Goal: Information Seeking & Learning: Understand process/instructions

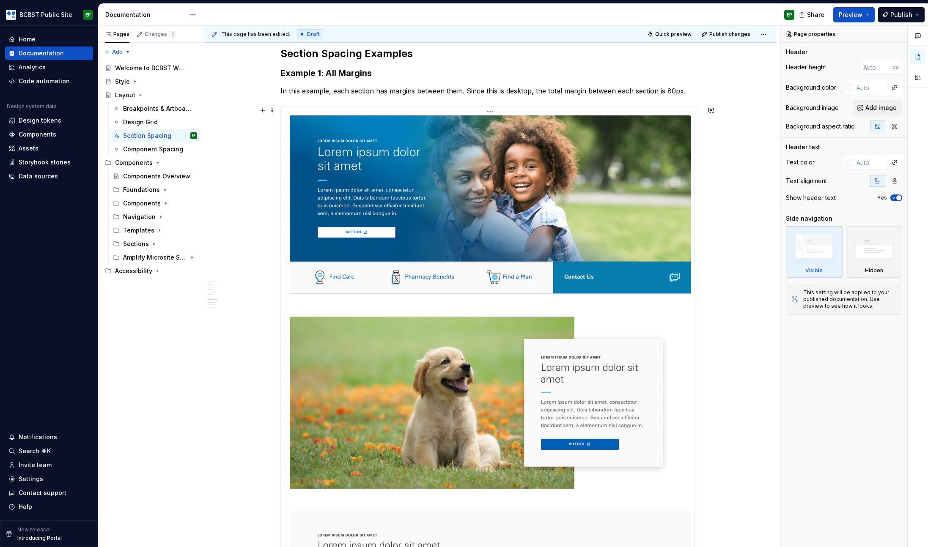
scroll to position [671, 0]
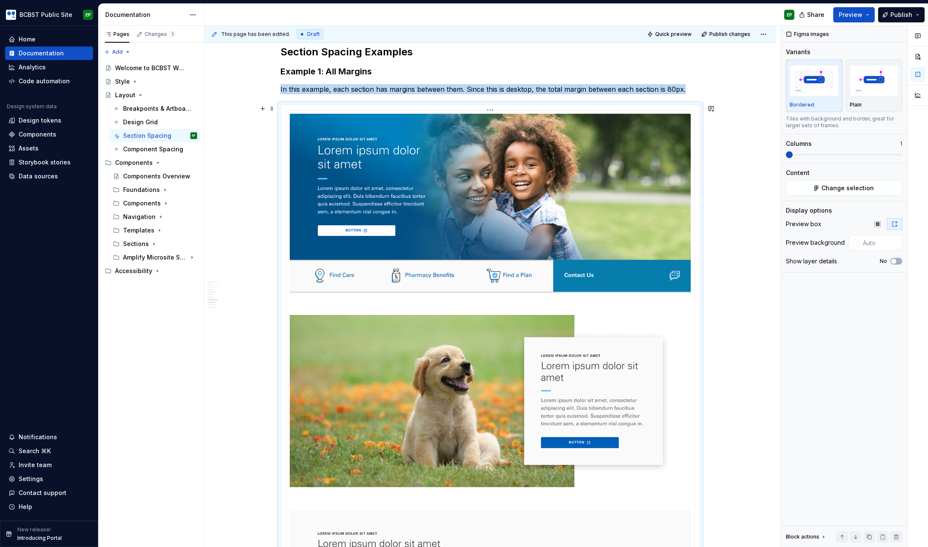
click at [545, 300] on img at bounding box center [490, 400] width 401 height 572
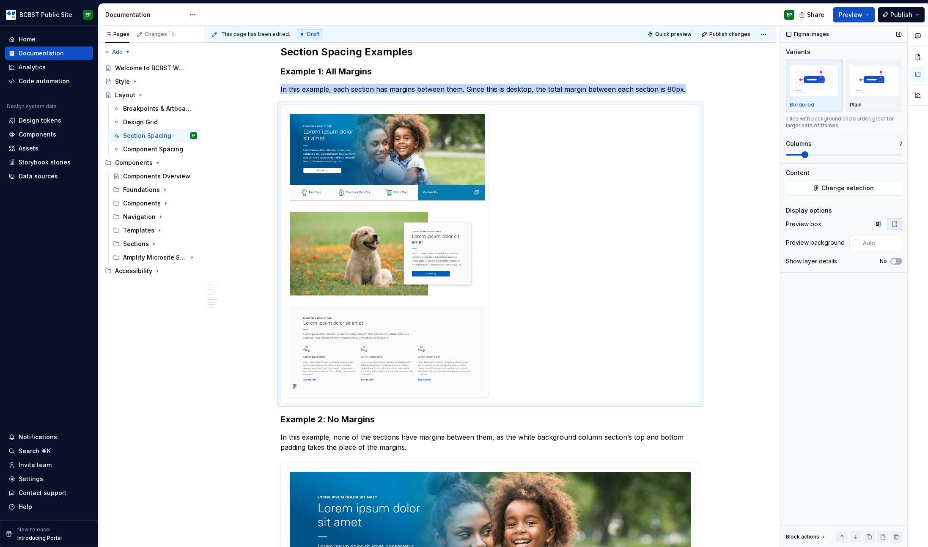
click at [801, 153] on span at bounding box center [804, 154] width 7 height 7
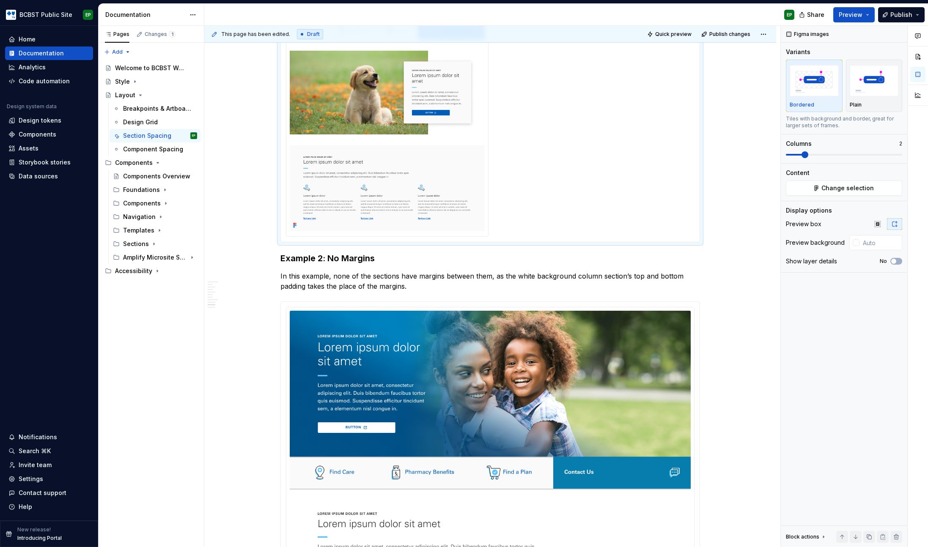
scroll to position [1013, 0]
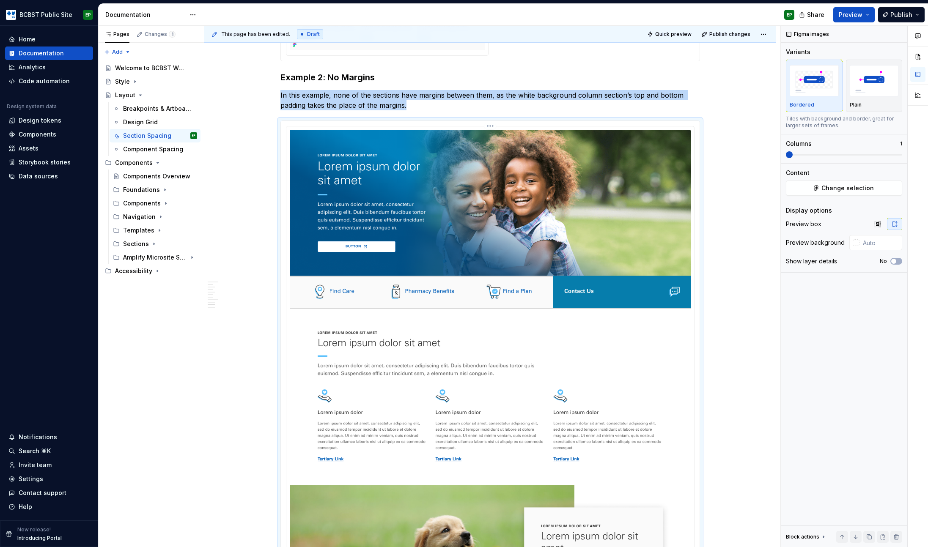
click at [455, 212] on img at bounding box center [490, 394] width 401 height 528
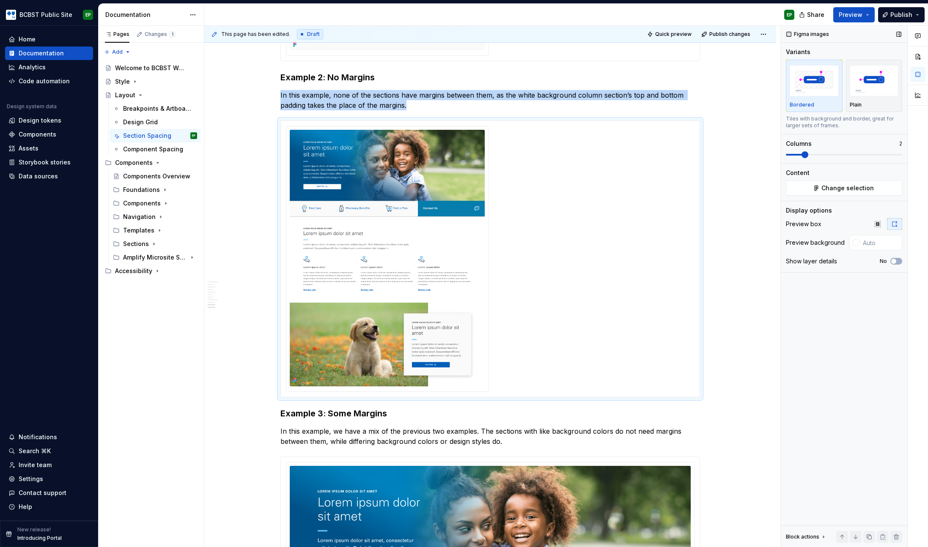
click at [802, 154] on span at bounding box center [804, 154] width 7 height 7
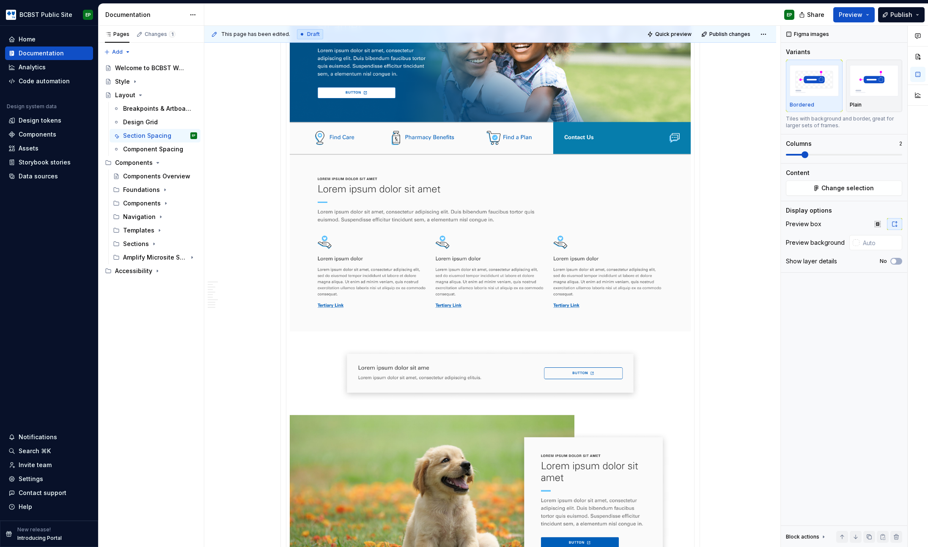
scroll to position [1525, 0]
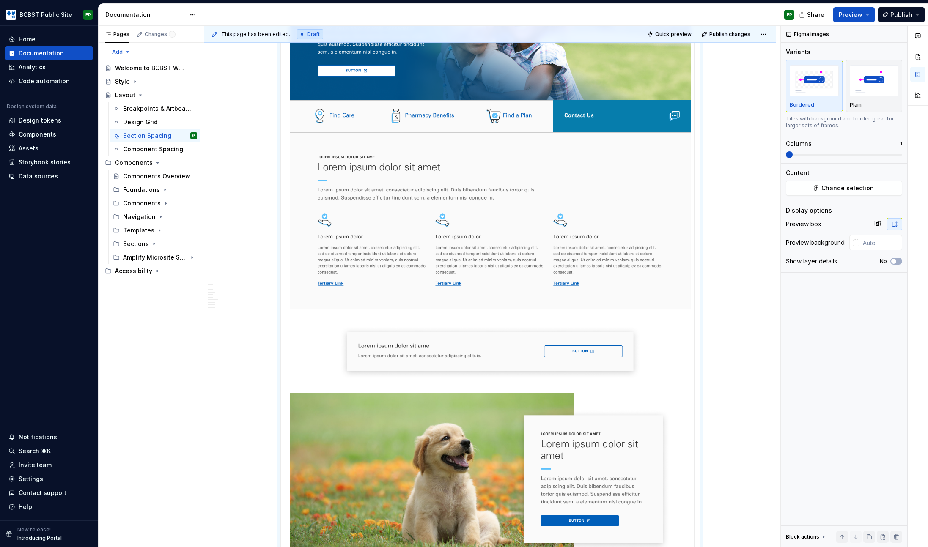
click at [442, 198] on img at bounding box center [490, 356] width 401 height 804
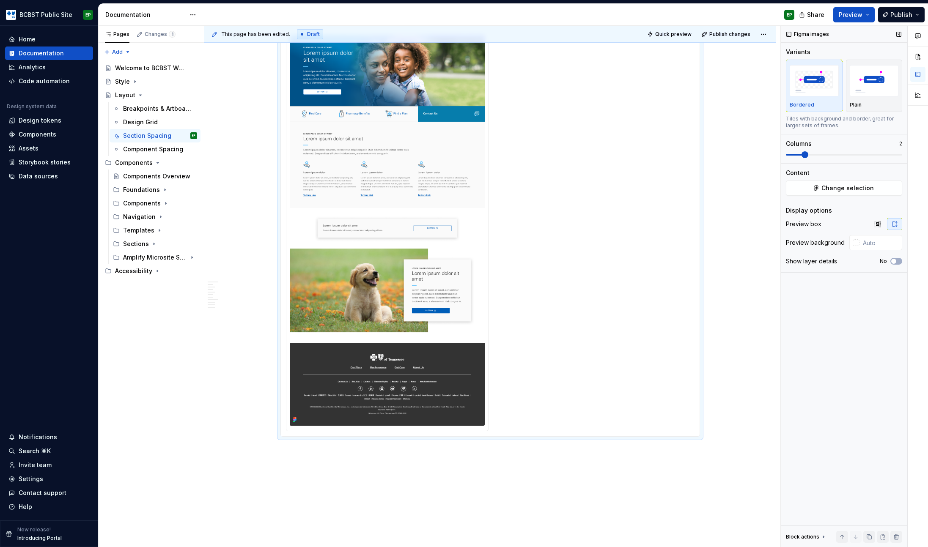
click at [801, 153] on span at bounding box center [804, 154] width 7 height 7
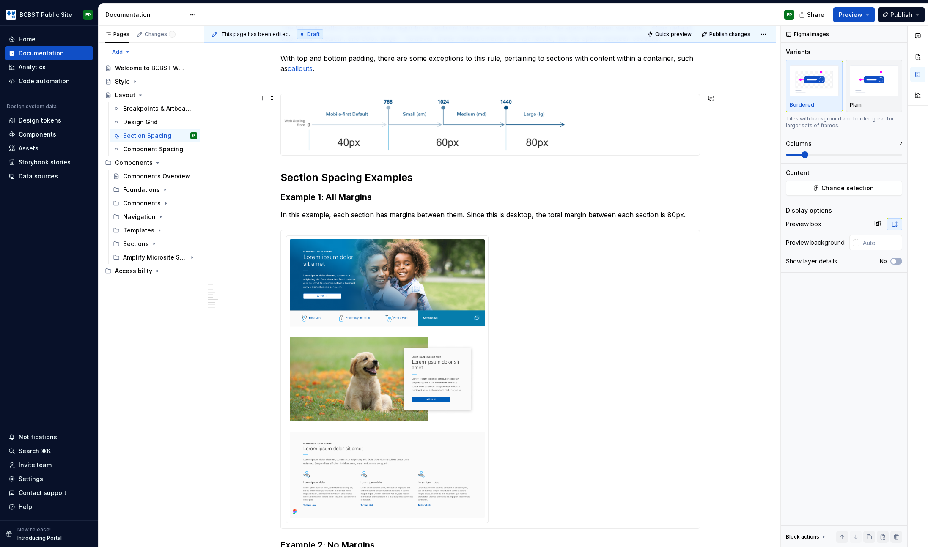
scroll to position [558, 0]
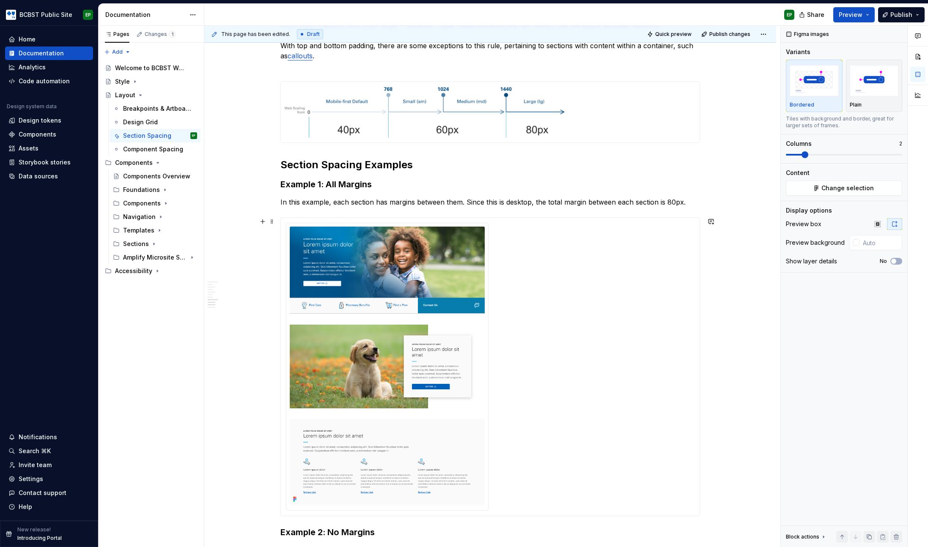
type textarea "*"
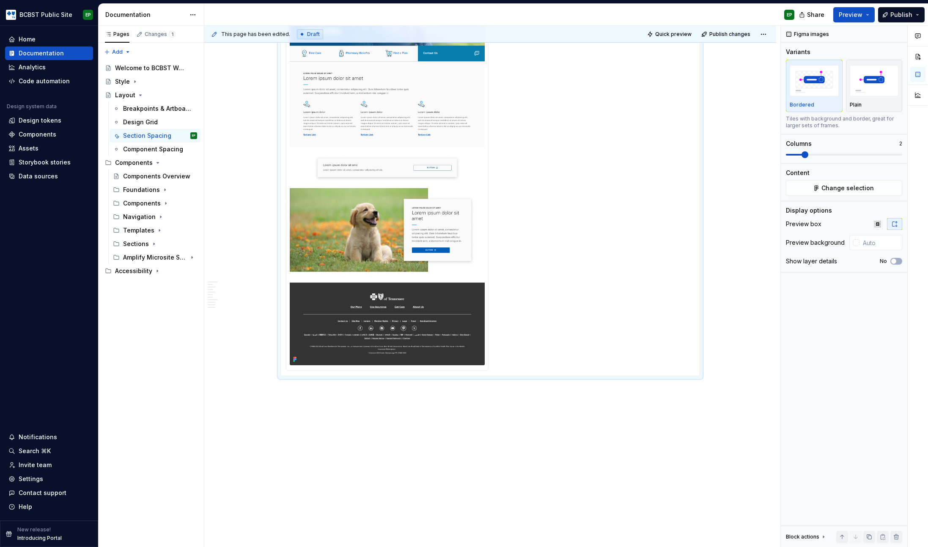
scroll to position [1508, 0]
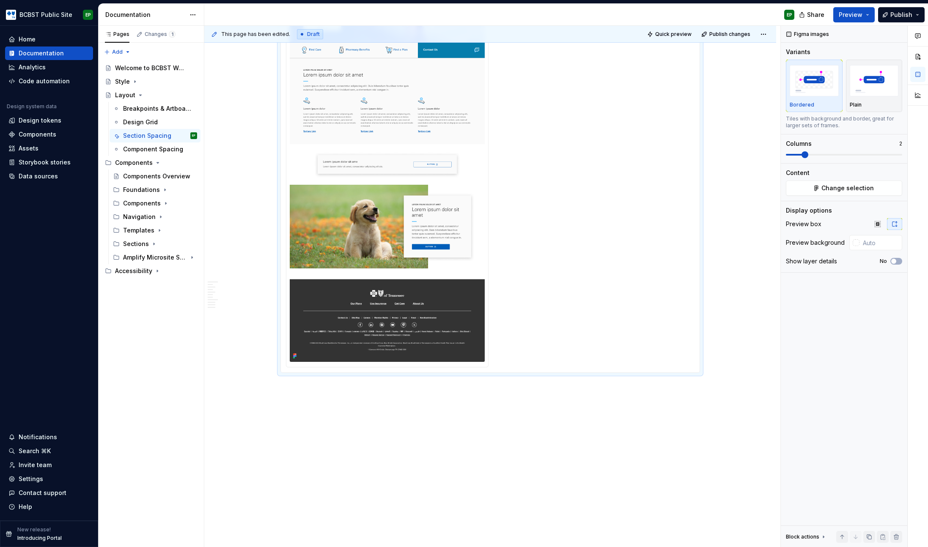
click at [453, 280] on img at bounding box center [387, 166] width 195 height 391
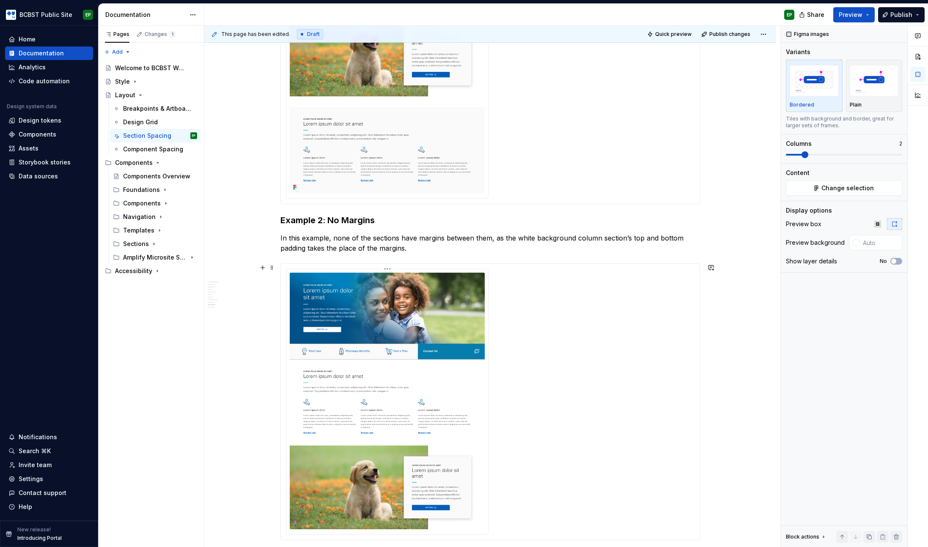
scroll to position [459, 0]
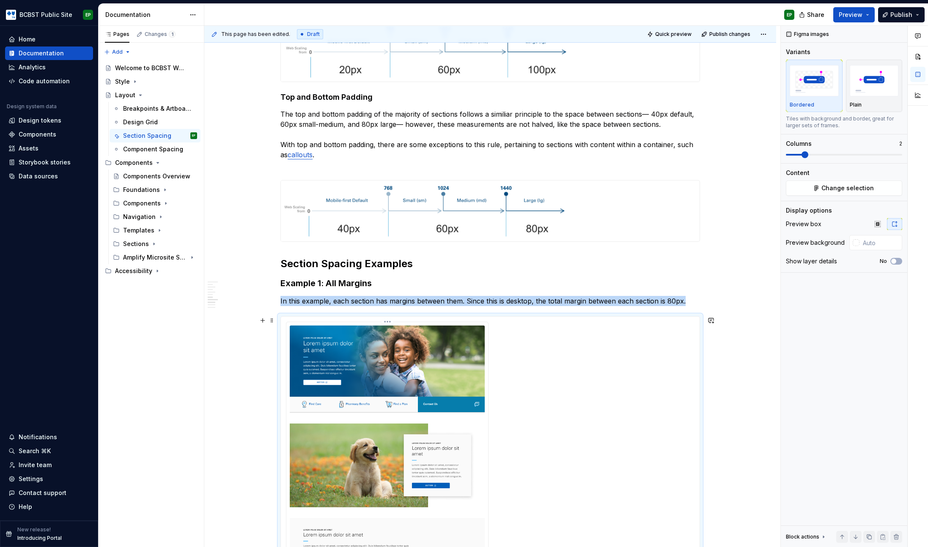
click at [422, 350] on img at bounding box center [387, 465] width 195 height 279
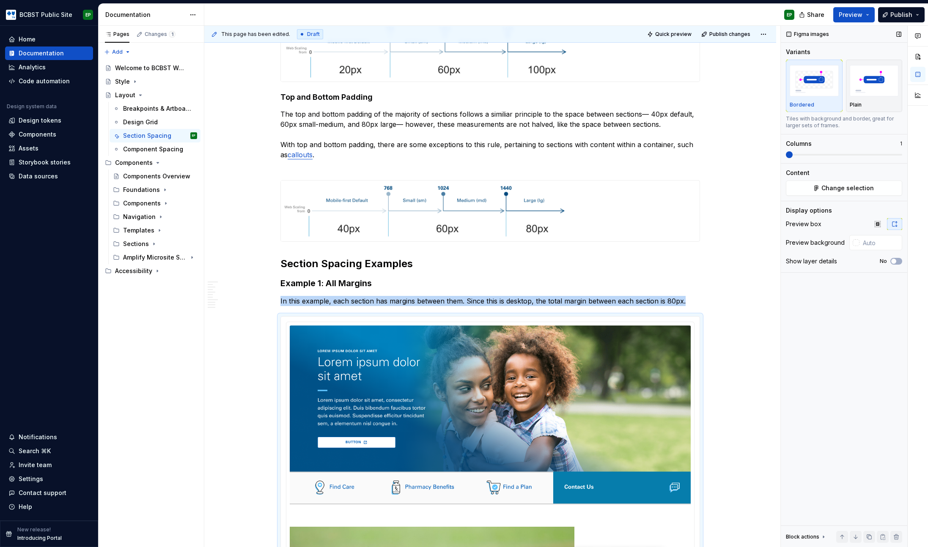
scroll to position [750, 0]
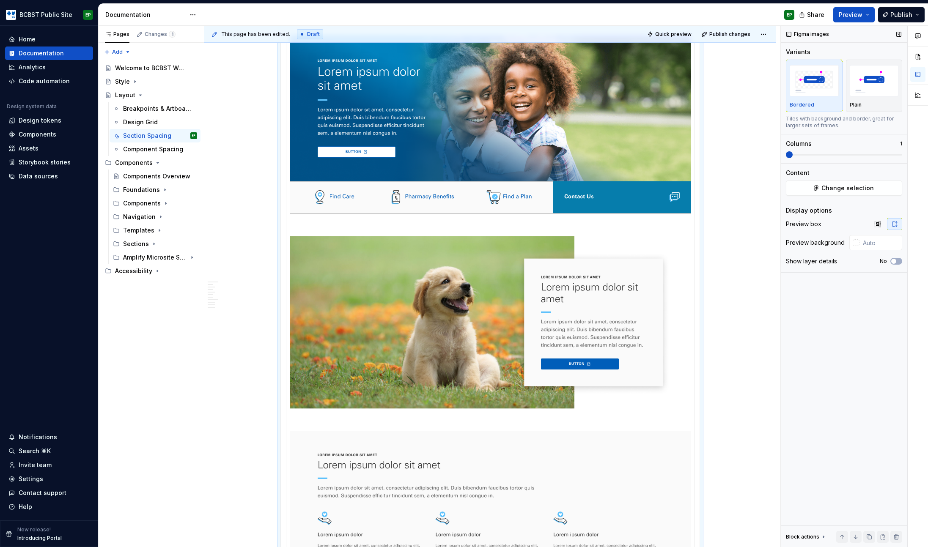
click at [785, 153] on span at bounding box center [788, 154] width 7 height 7
click at [879, 222] on icon "button" at bounding box center [877, 224] width 7 height 7
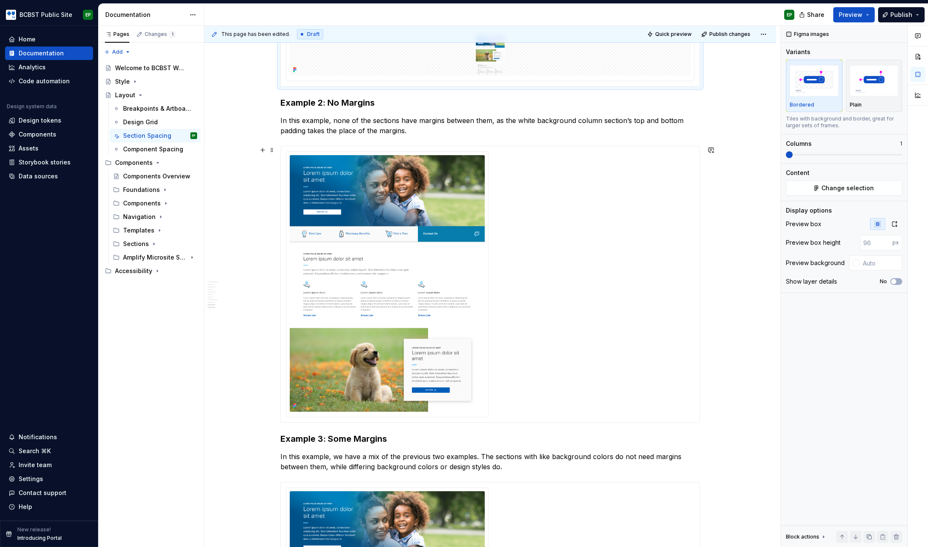
scroll to position [588, 0]
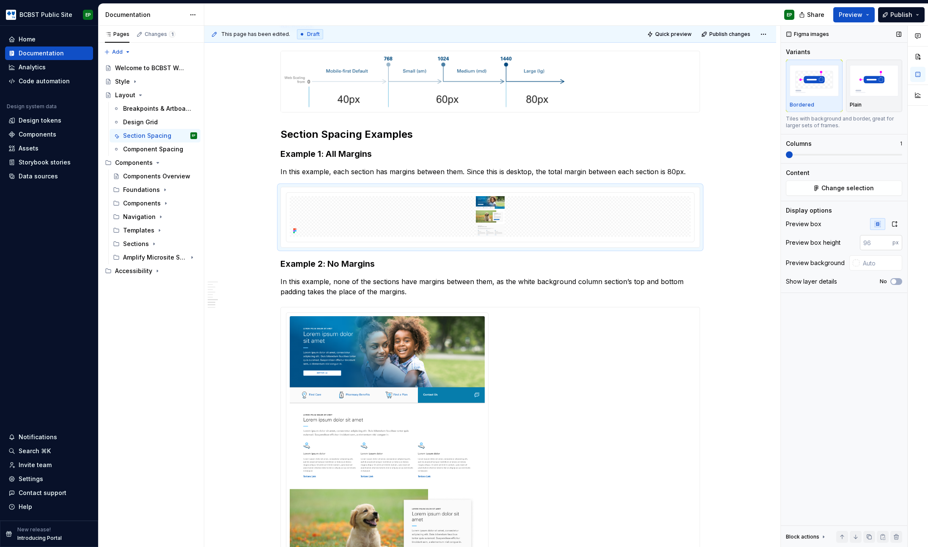
click at [876, 245] on input "number" at bounding box center [875, 242] width 33 height 15
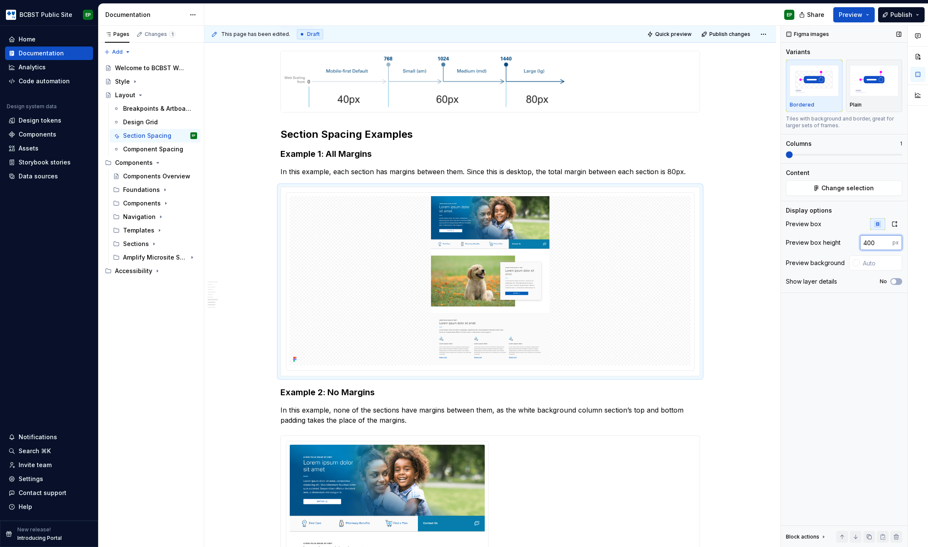
drag, startPoint x: 881, startPoint y: 243, endPoint x: 824, endPoint y: 243, distance: 56.7
click at [824, 243] on div "Preview box height 400 px" at bounding box center [843, 242] width 116 height 15
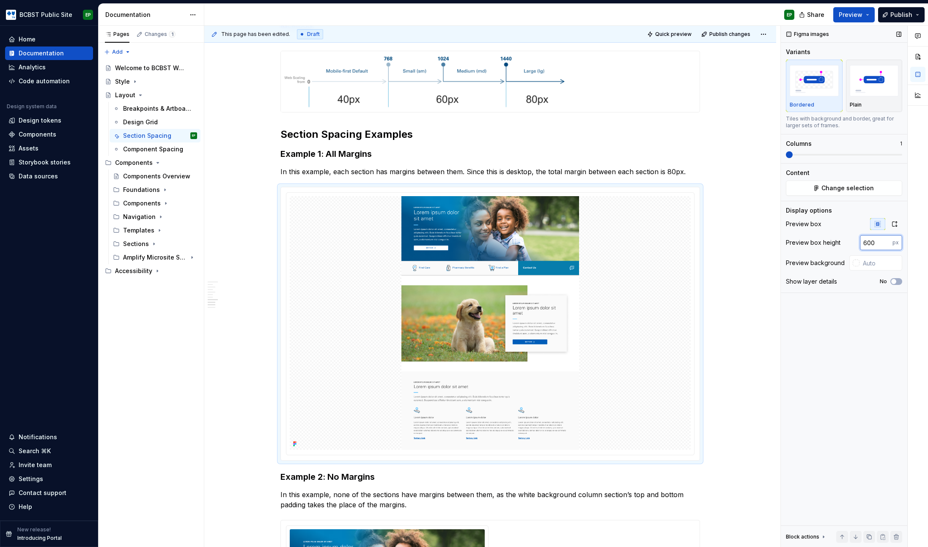
drag, startPoint x: 874, startPoint y: 241, endPoint x: 795, endPoint y: 246, distance: 79.6
click at [795, 246] on div "Preview box height 600 px" at bounding box center [843, 242] width 116 height 15
type input "800"
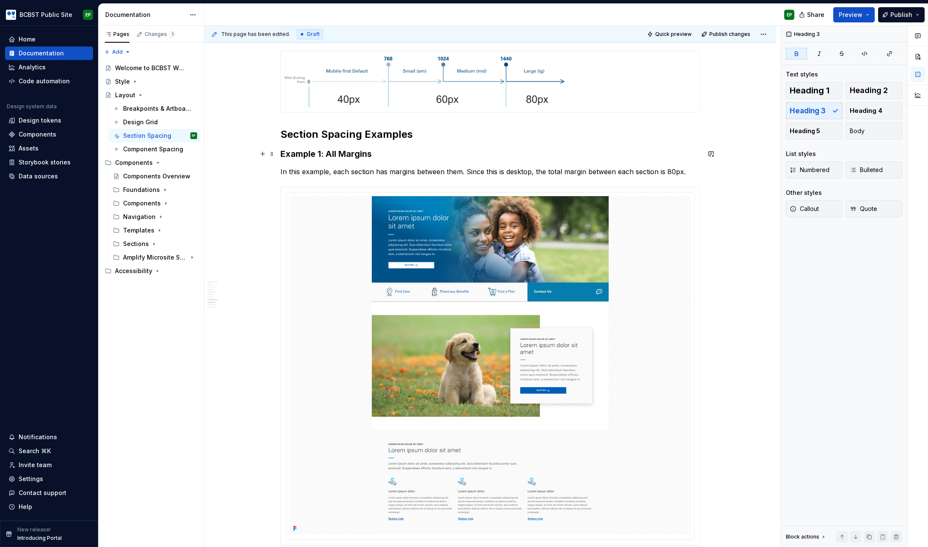
click at [490, 156] on h3 "Example 1: All Margins" at bounding box center [489, 154] width 419 height 12
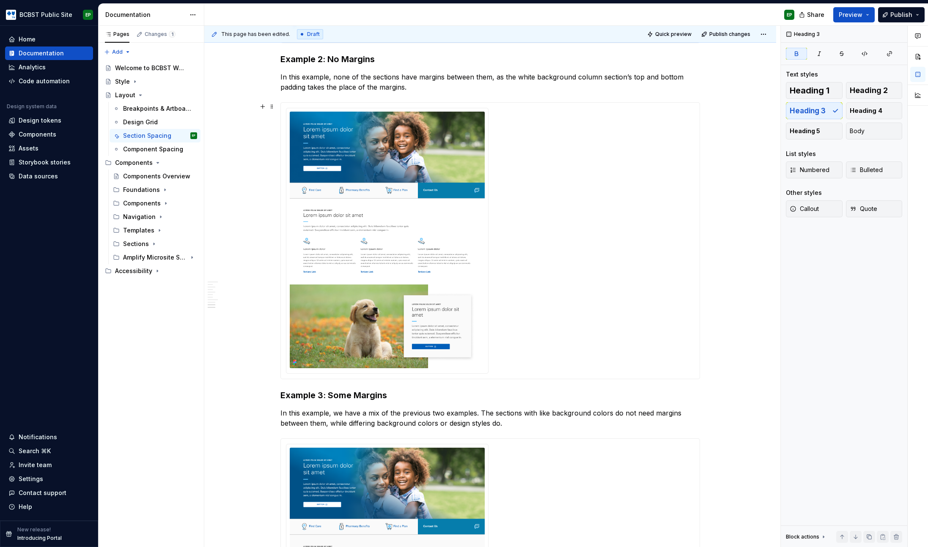
scroll to position [1092, 0]
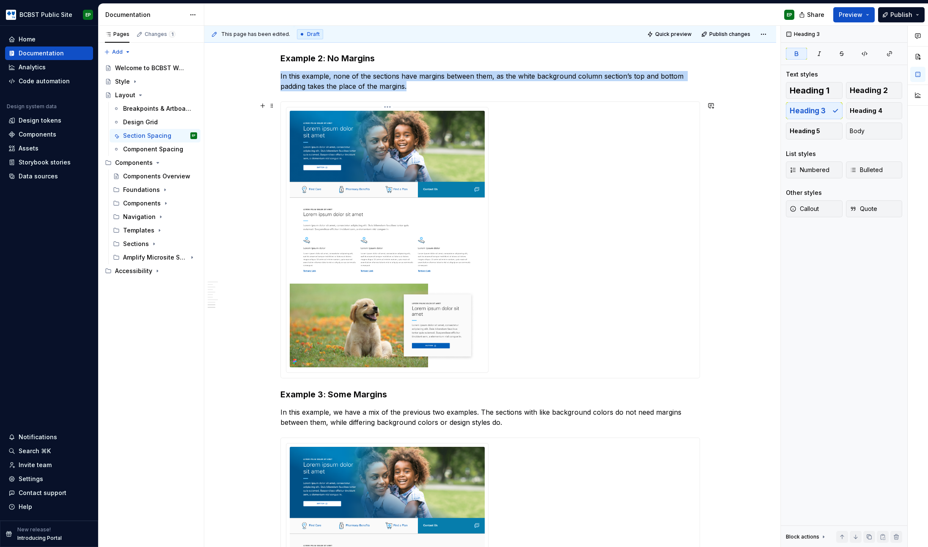
click at [430, 193] on img at bounding box center [387, 239] width 195 height 257
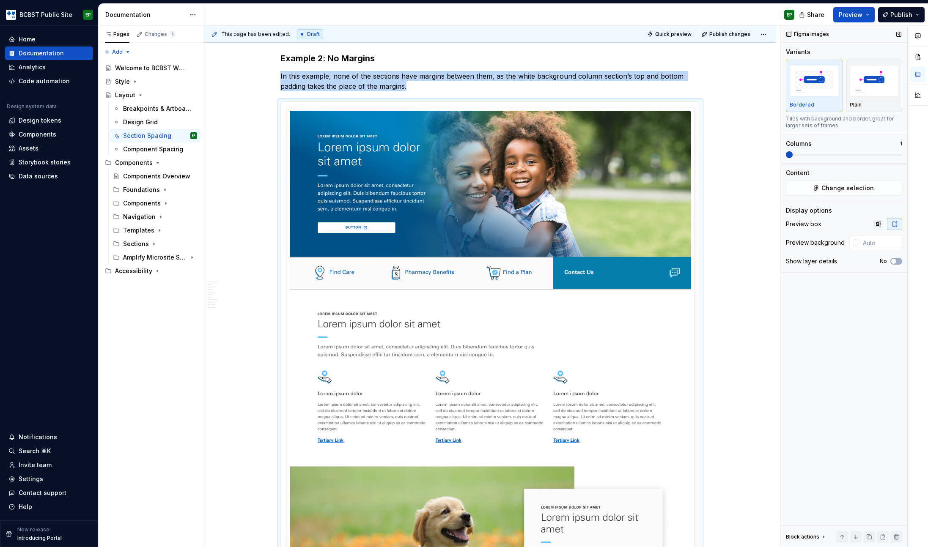
scroll to position [1167, 0]
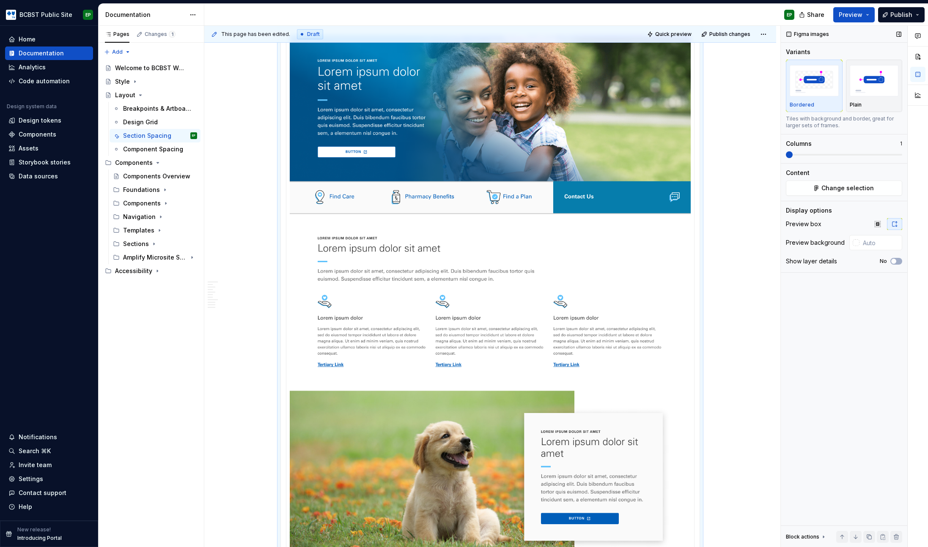
click at [785, 153] on span at bounding box center [788, 154] width 7 height 7
click at [880, 223] on icon "button" at bounding box center [877, 224] width 7 height 7
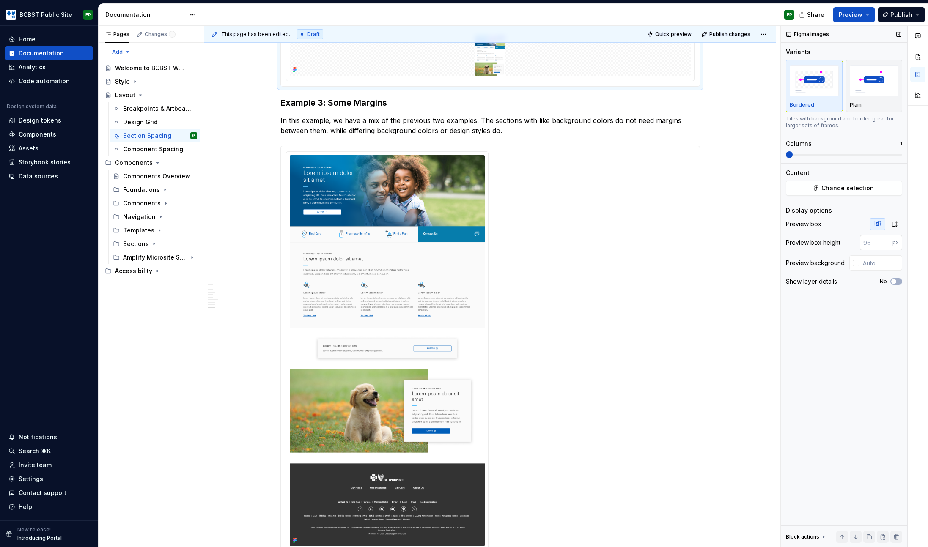
click at [872, 243] on input "number" at bounding box center [875, 242] width 33 height 15
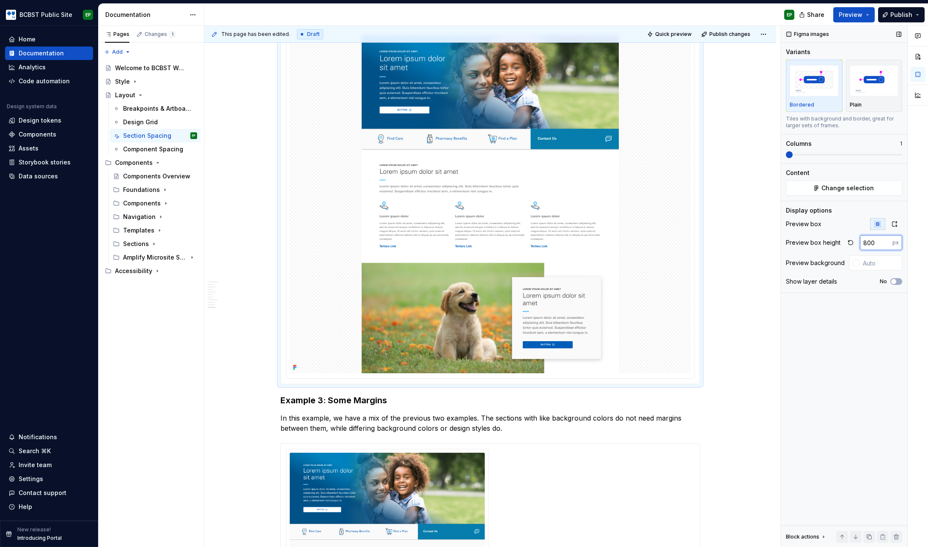
click at [872, 244] on input "800" at bounding box center [875, 242] width 33 height 15
click at [873, 243] on input "80070" at bounding box center [875, 242] width 33 height 15
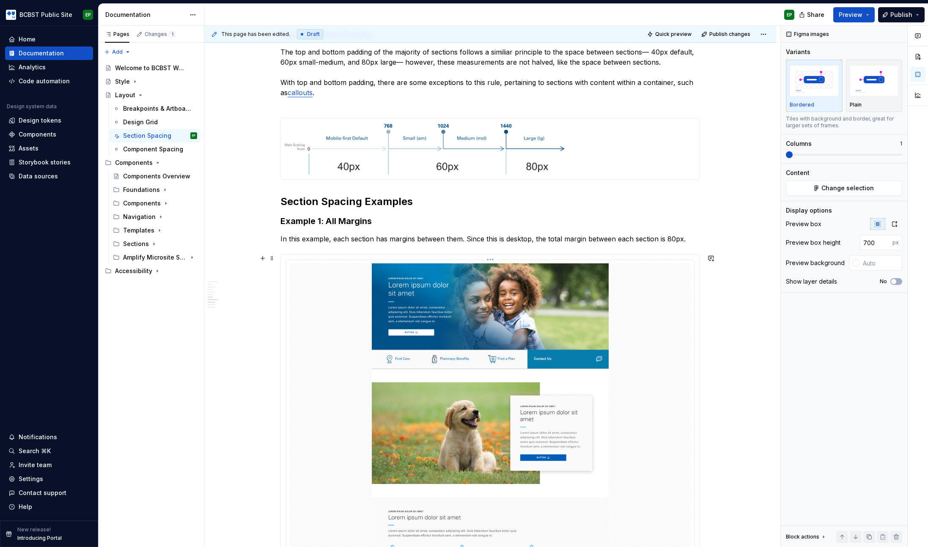
scroll to position [521, 0]
click at [521, 308] on img at bounding box center [490, 433] width 401 height 338
click at [868, 242] on input "800" at bounding box center [875, 242] width 33 height 15
type input "700"
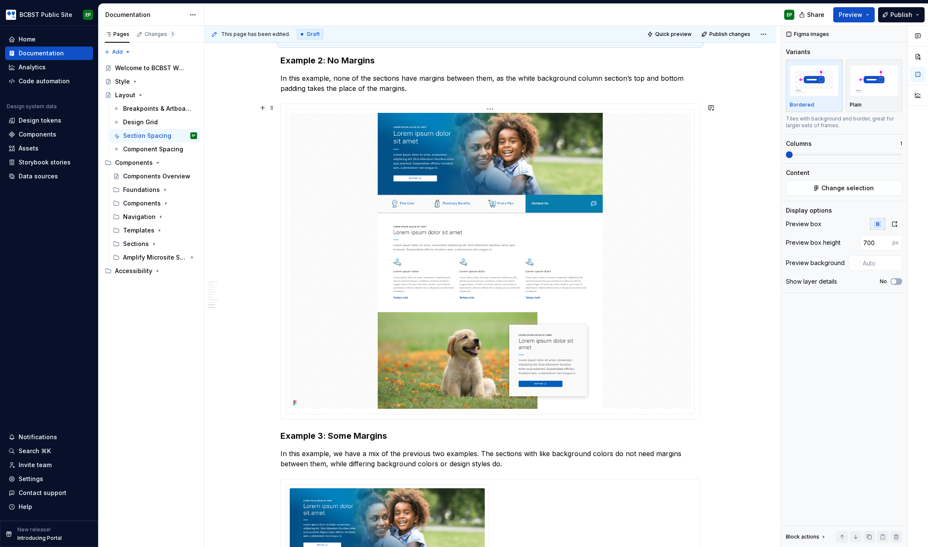
scroll to position [1325, 0]
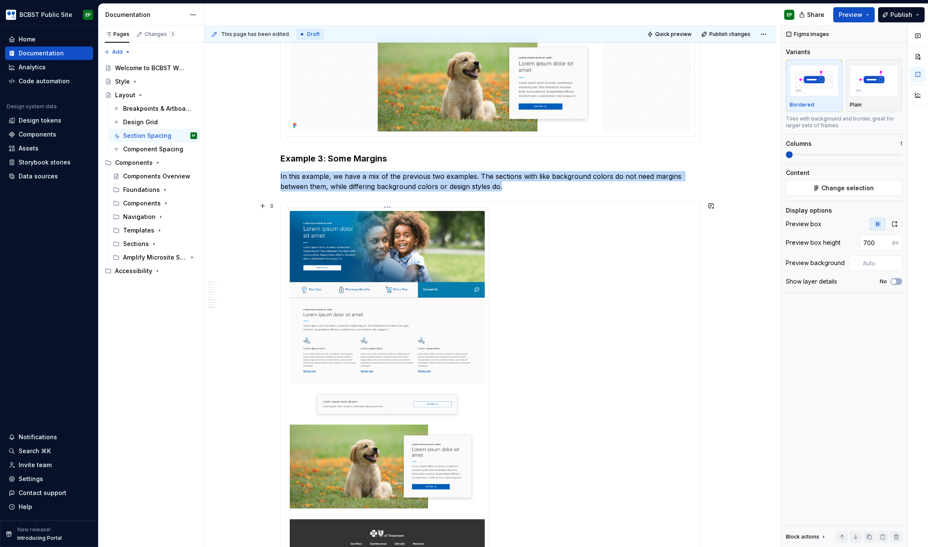
click at [349, 324] on img at bounding box center [387, 406] width 195 height 391
click at [881, 225] on button "button" at bounding box center [877, 224] width 15 height 12
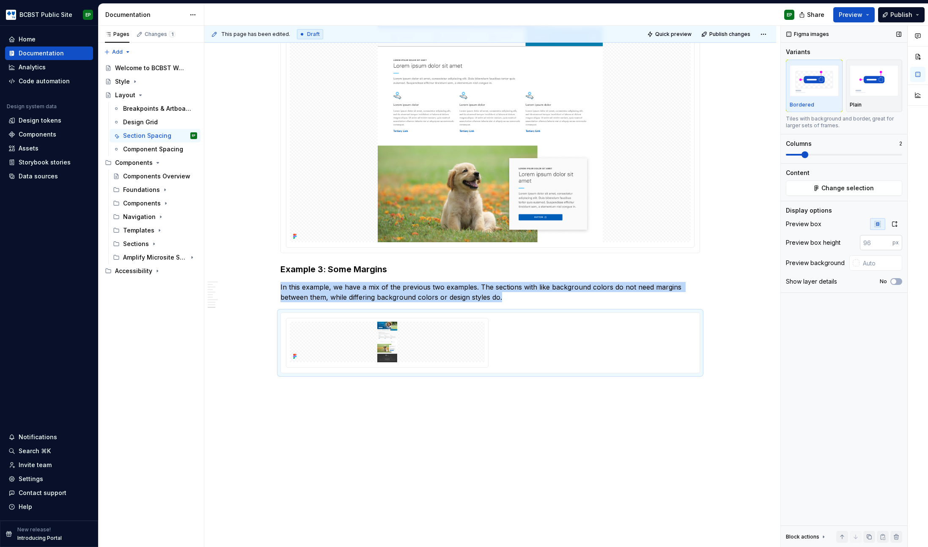
scroll to position [1214, 0]
click at [788, 157] on span at bounding box center [788, 154] width 7 height 7
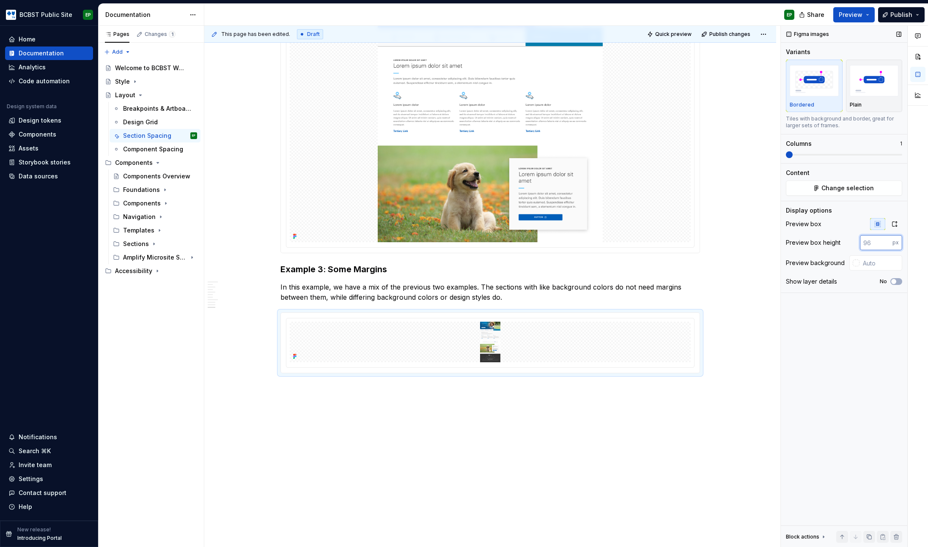
click at [870, 242] on input "number" at bounding box center [875, 242] width 33 height 15
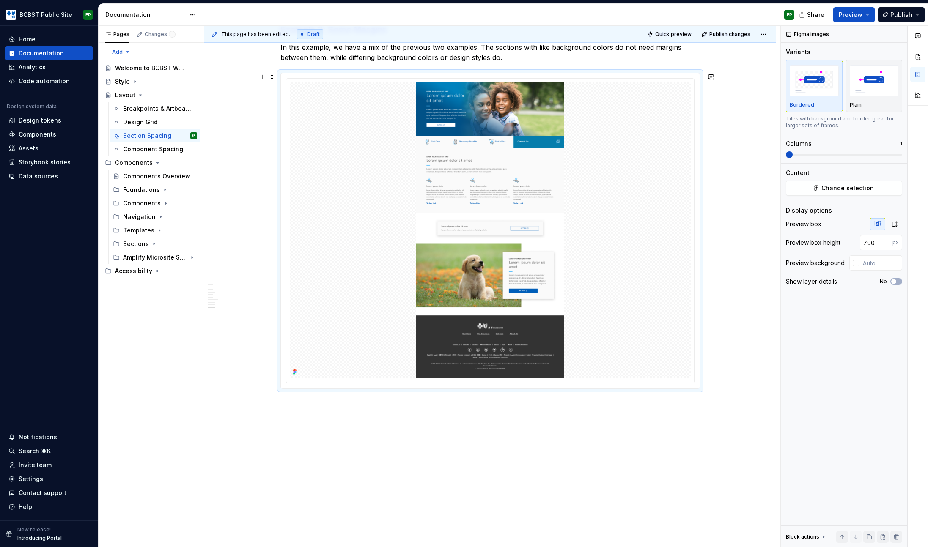
scroll to position [1406, 0]
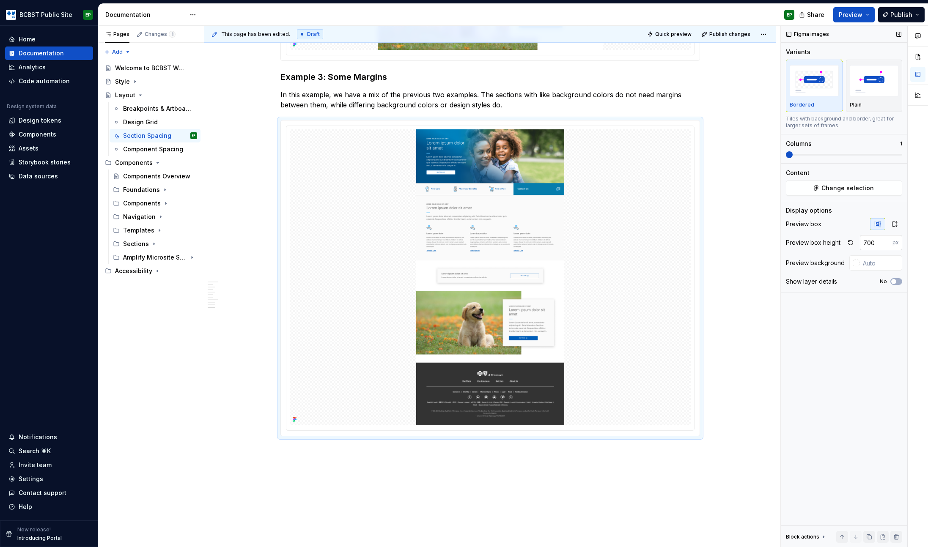
click at [870, 244] on input "700" at bounding box center [875, 242] width 33 height 15
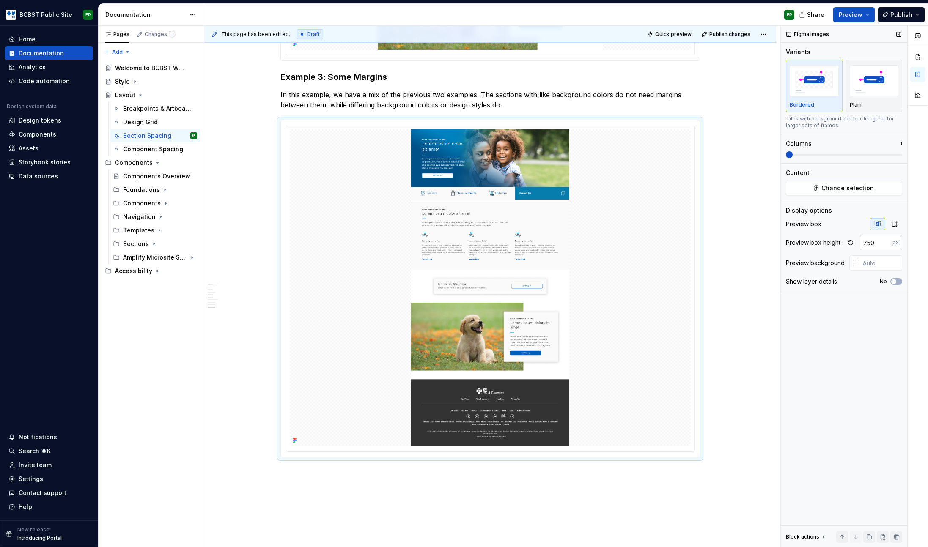
click at [868, 242] on input "750" at bounding box center [875, 242] width 33 height 15
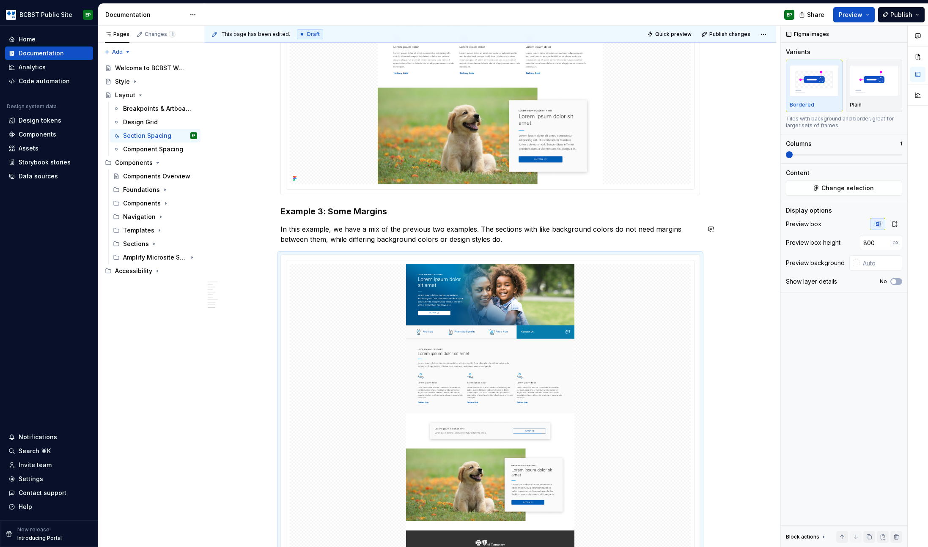
scroll to position [1102, 0]
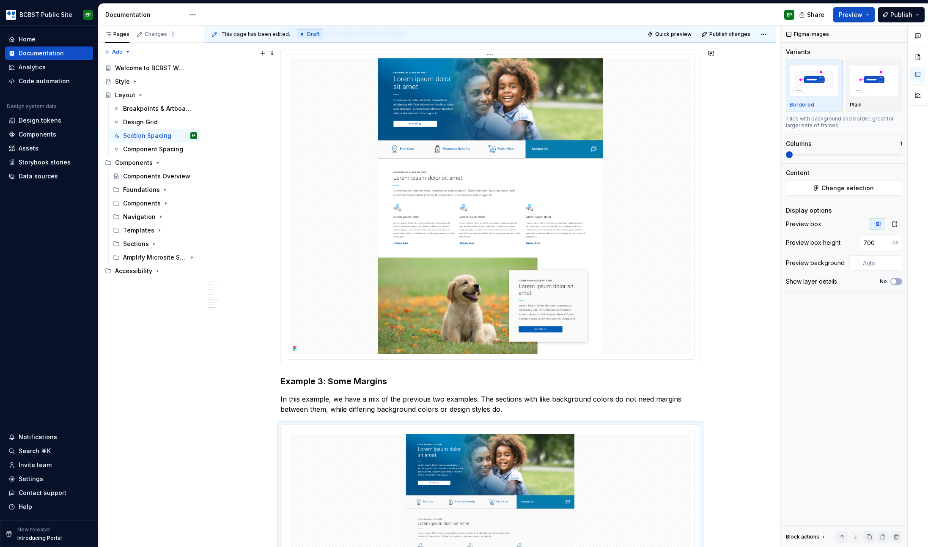
click at [446, 202] on img at bounding box center [490, 206] width 401 height 296
click at [868, 241] on input "700" at bounding box center [875, 242] width 33 height 15
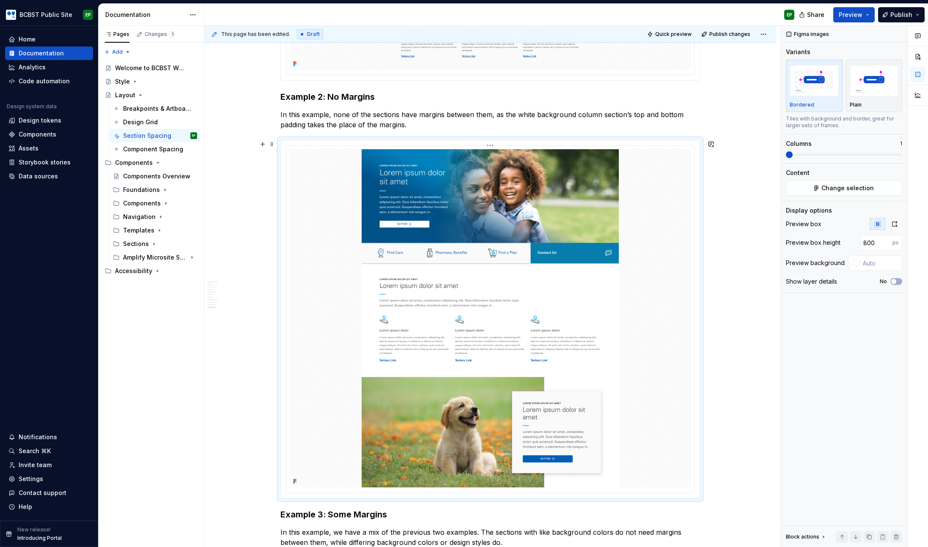
scroll to position [1104, 0]
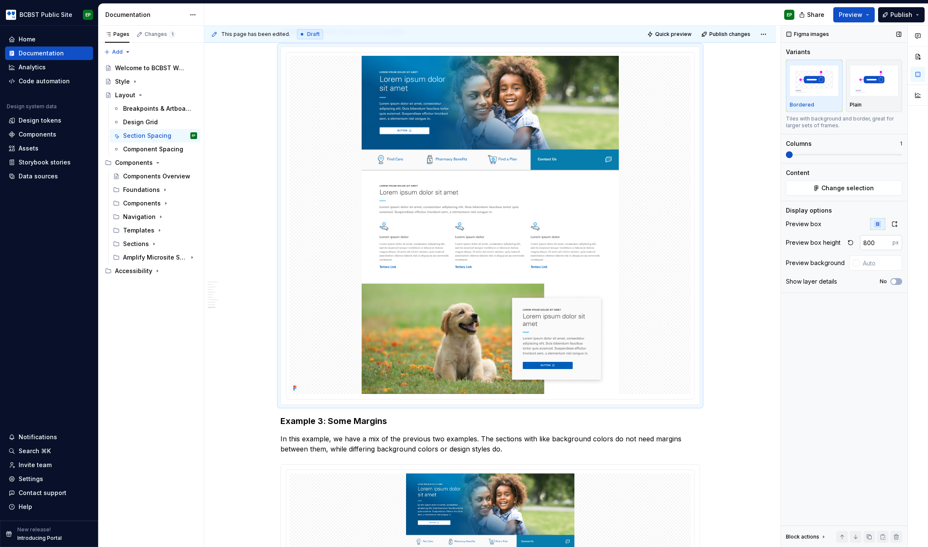
click at [869, 246] on input "800" at bounding box center [875, 242] width 33 height 15
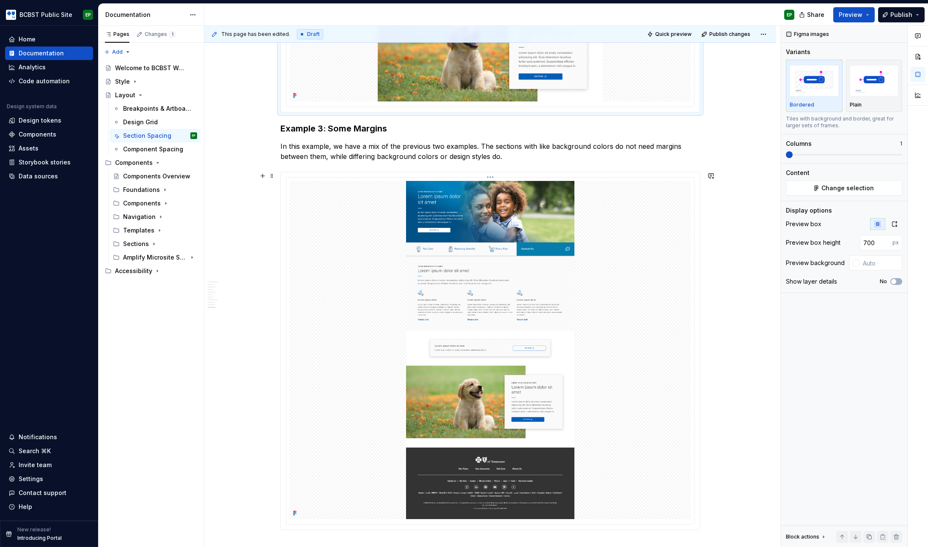
scroll to position [1503, 0]
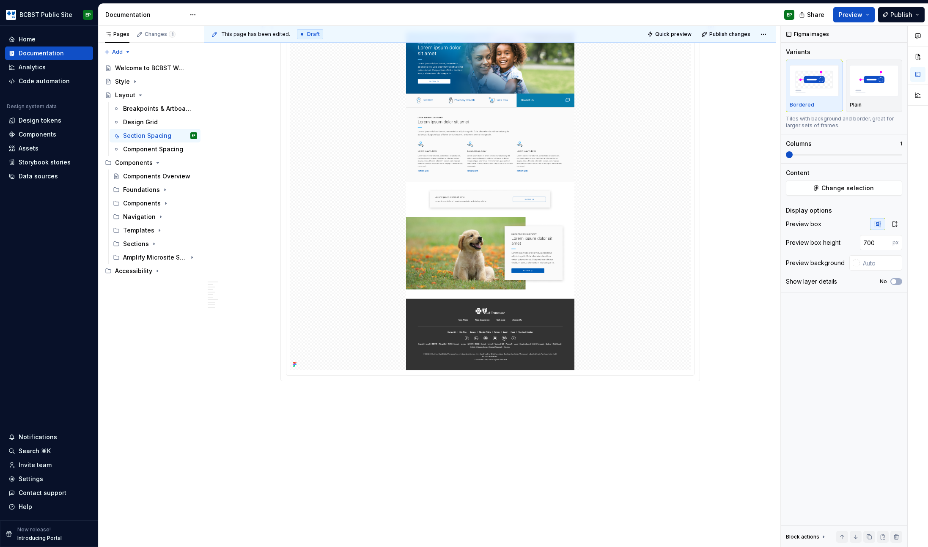
click at [568, 284] on img at bounding box center [490, 201] width 401 height 338
click at [870, 243] on input "800" at bounding box center [875, 242] width 33 height 15
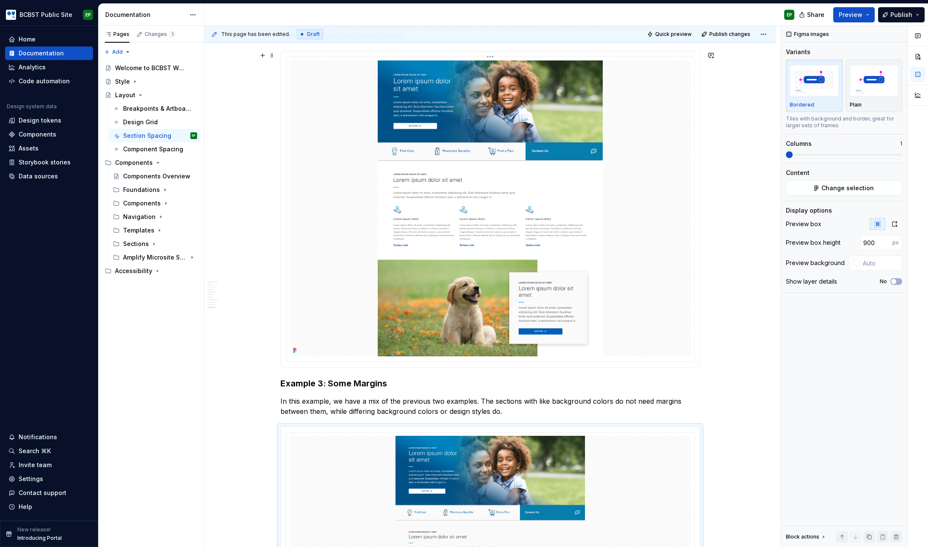
scroll to position [1099, 0]
click at [543, 285] on img at bounding box center [490, 209] width 401 height 296
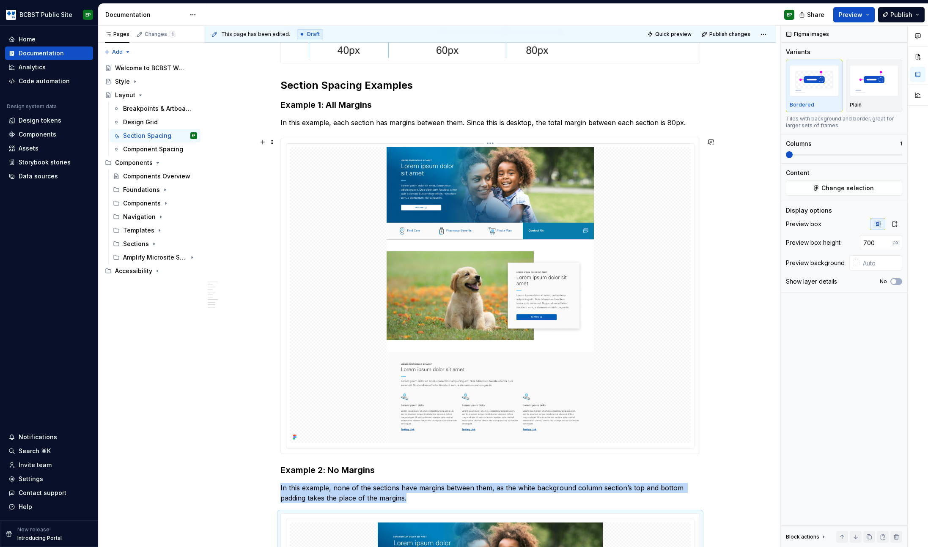
scroll to position [623, 0]
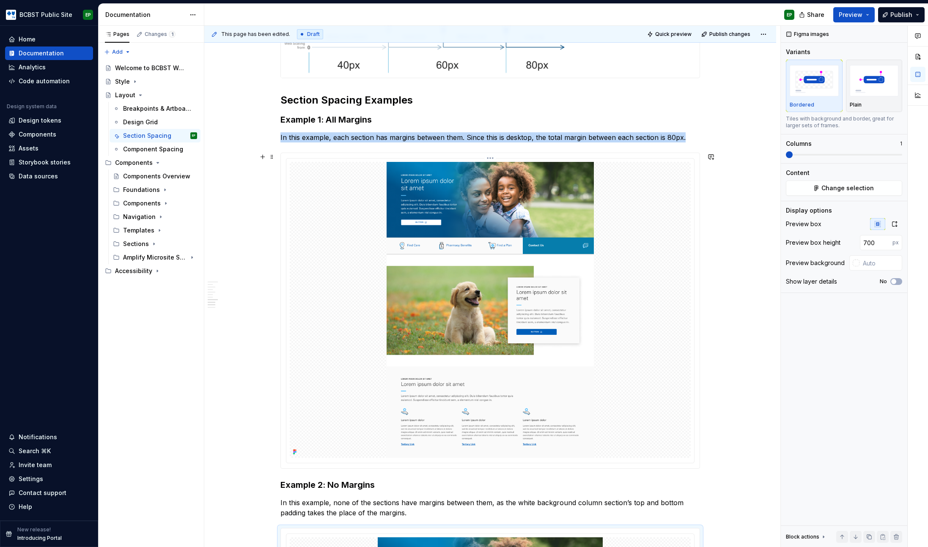
click at [571, 224] on img at bounding box center [490, 310] width 401 height 296
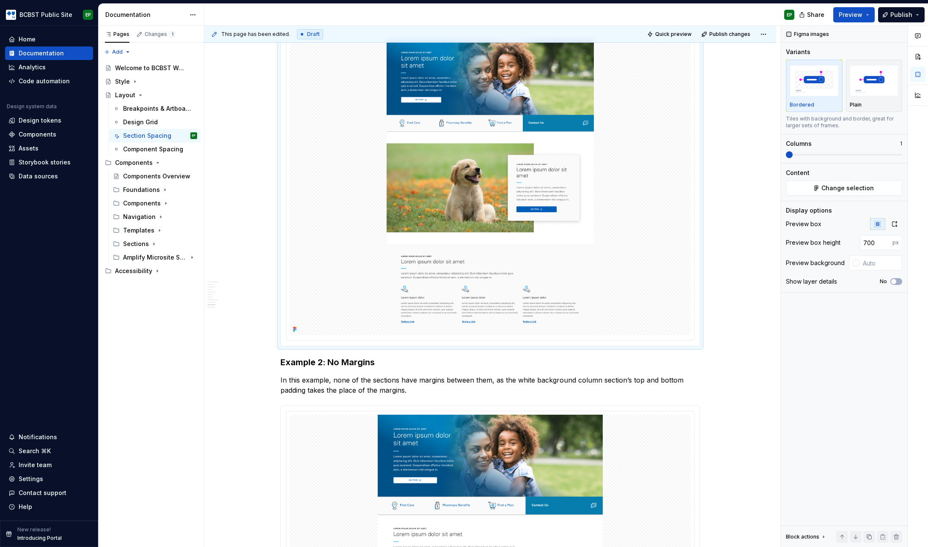
scroll to position [1041, 0]
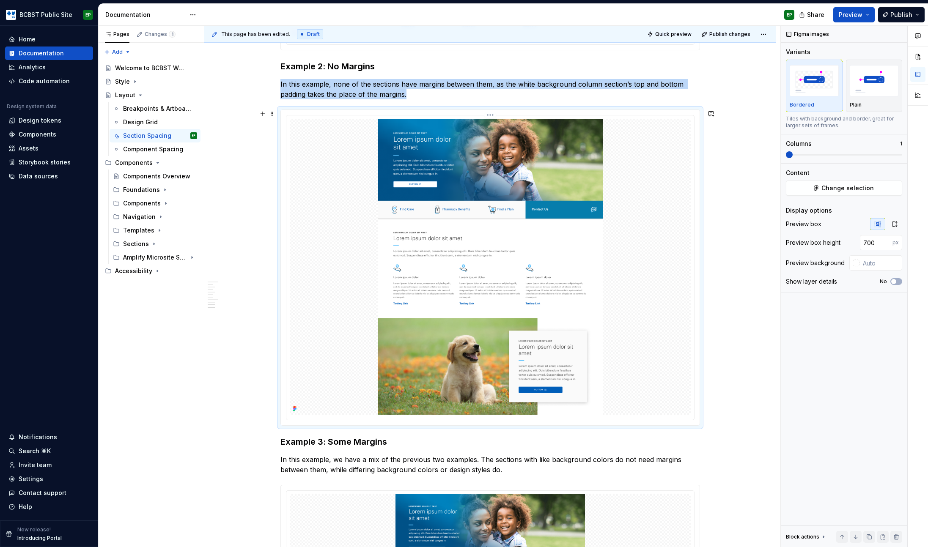
click at [588, 296] on img at bounding box center [490, 267] width 401 height 296
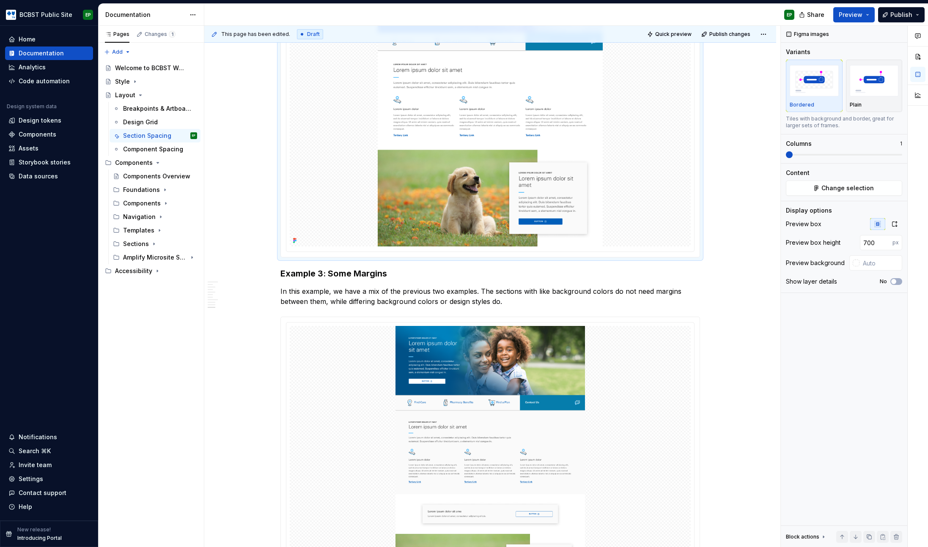
scroll to position [1444, 0]
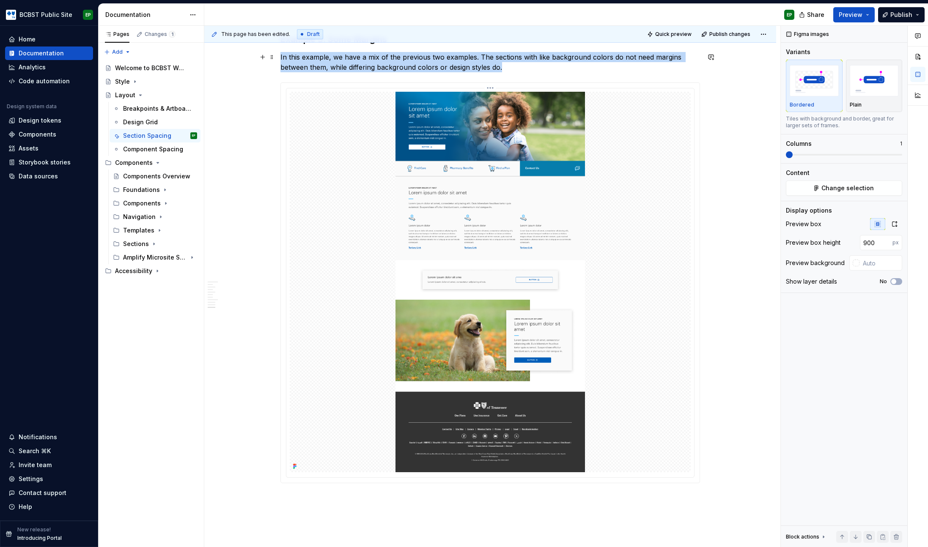
click at [589, 295] on img at bounding box center [490, 282] width 401 height 380
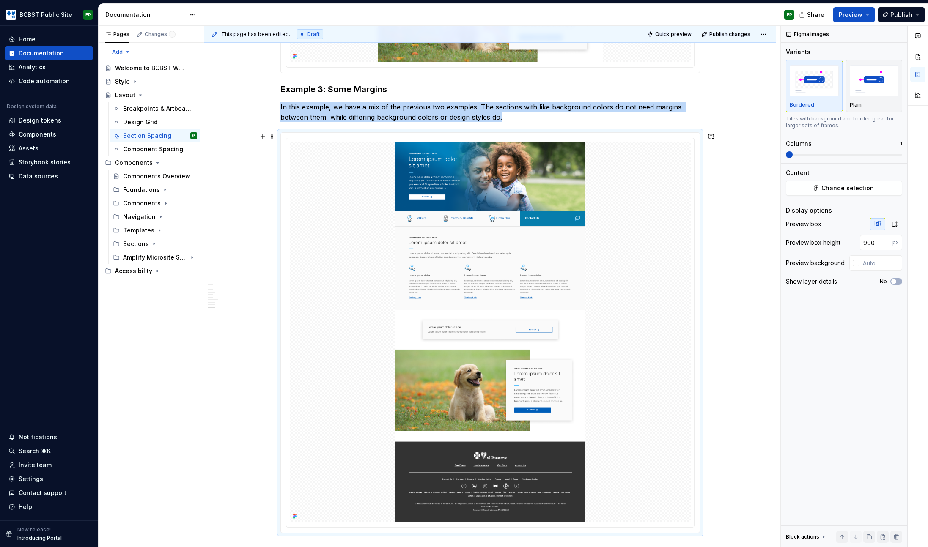
scroll to position [1133, 0]
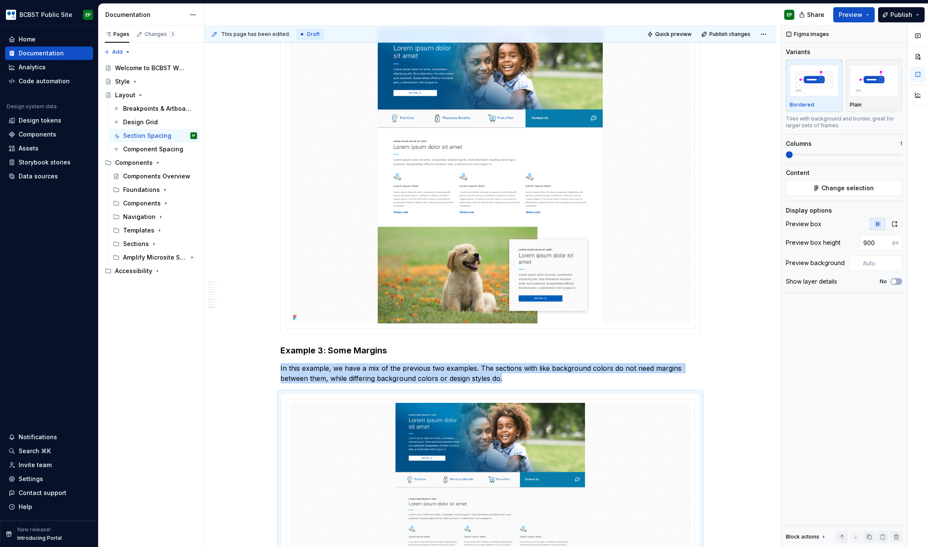
type input "700"
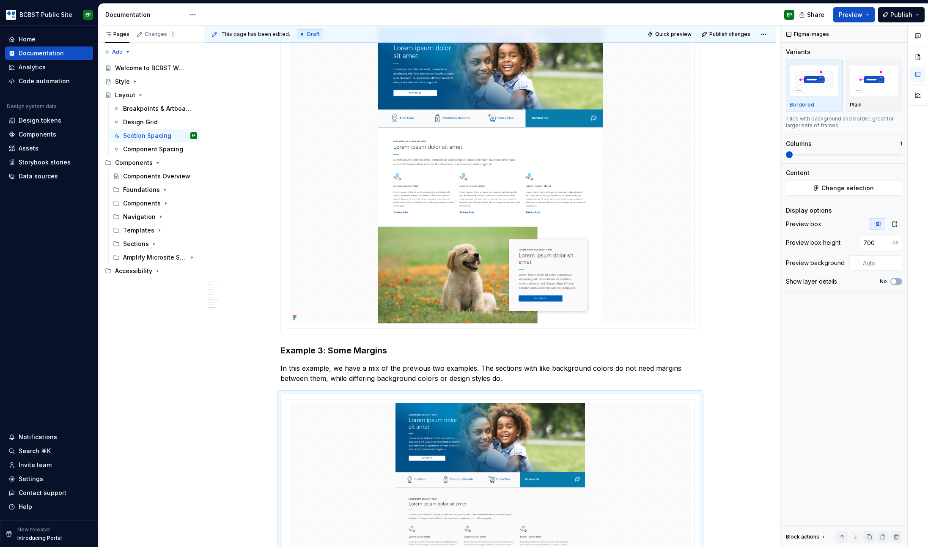
click at [622, 267] on img at bounding box center [490, 175] width 401 height 296
click at [897, 224] on icon "button" at bounding box center [894, 224] width 7 height 7
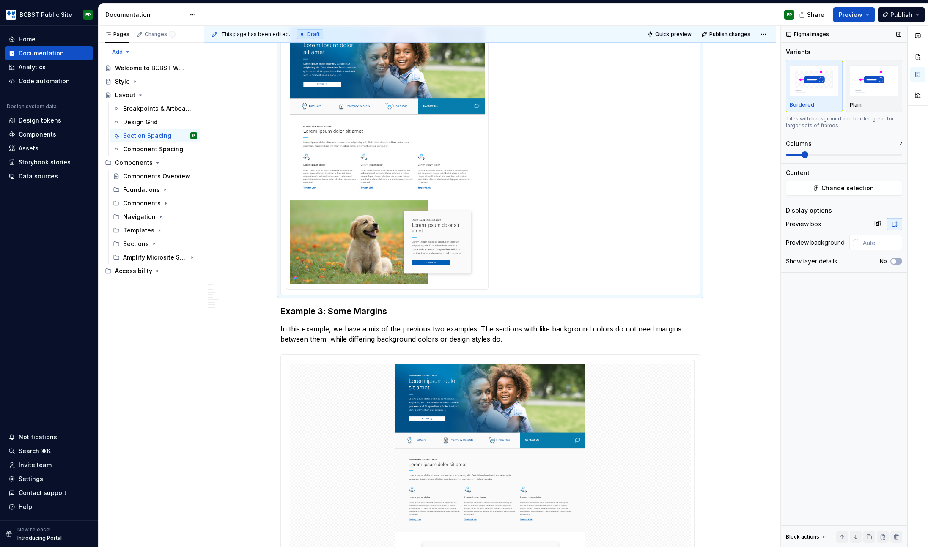
scroll to position [1125, 0]
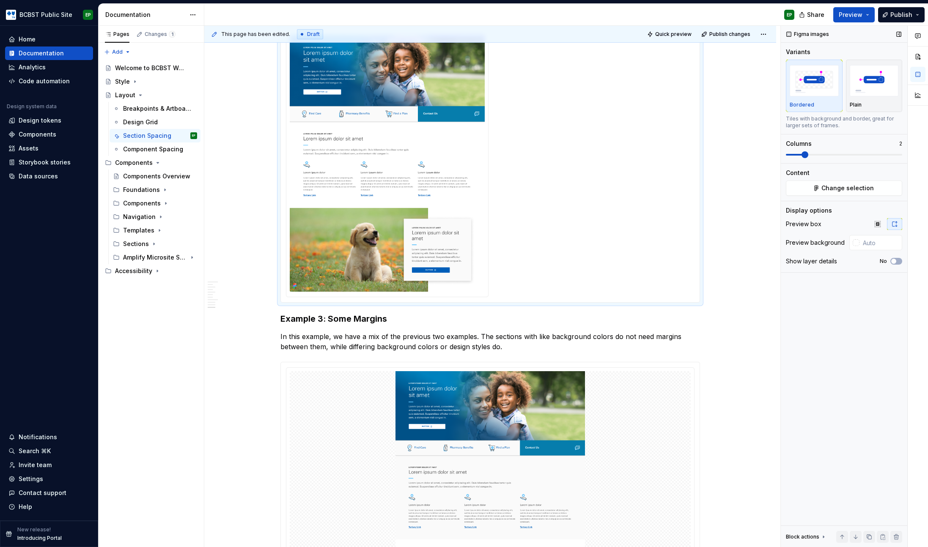
click at [806, 156] on span at bounding box center [804, 154] width 7 height 7
drag, startPoint x: 386, startPoint y: 416, endPoint x: 390, endPoint y: 414, distance: 4.7
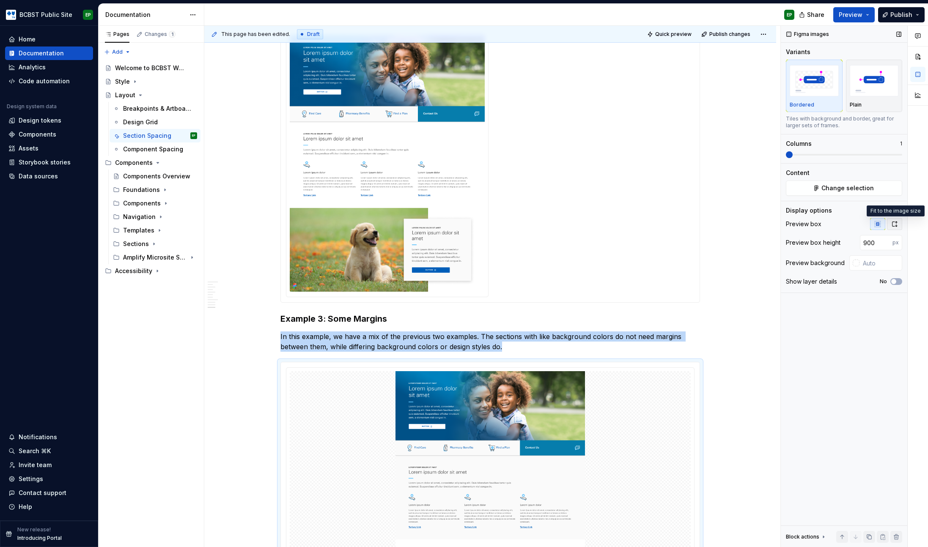
click at [895, 223] on icon "button" at bounding box center [894, 224] width 7 height 7
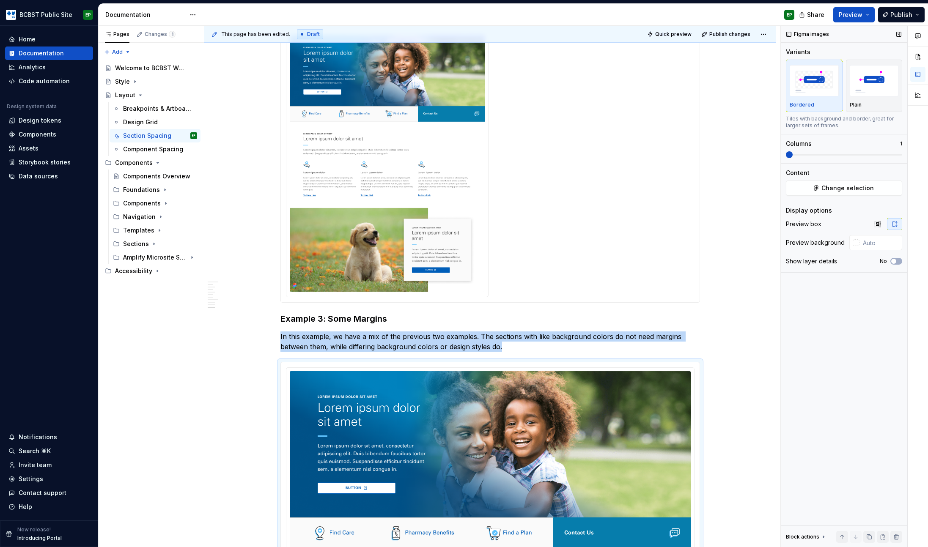
scroll to position [1351, 0]
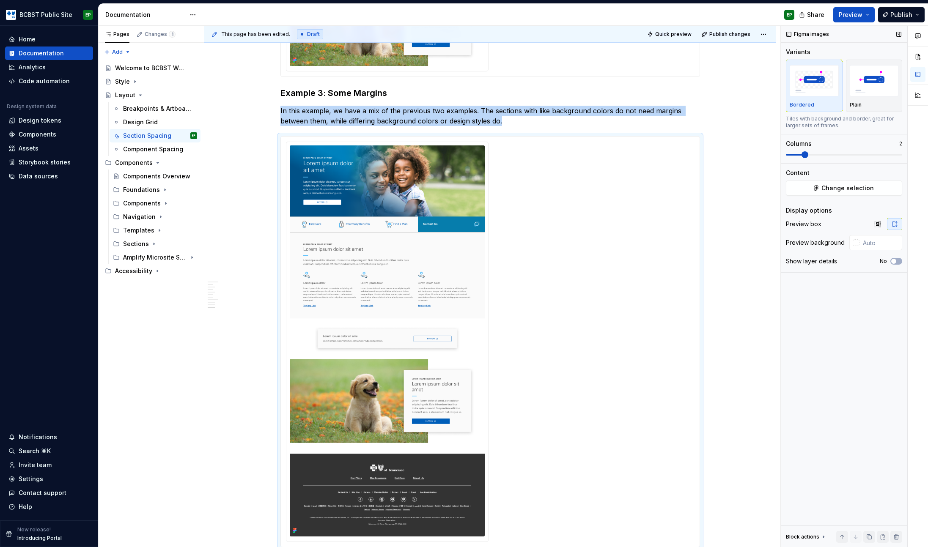
click at [801, 154] on span at bounding box center [804, 154] width 7 height 7
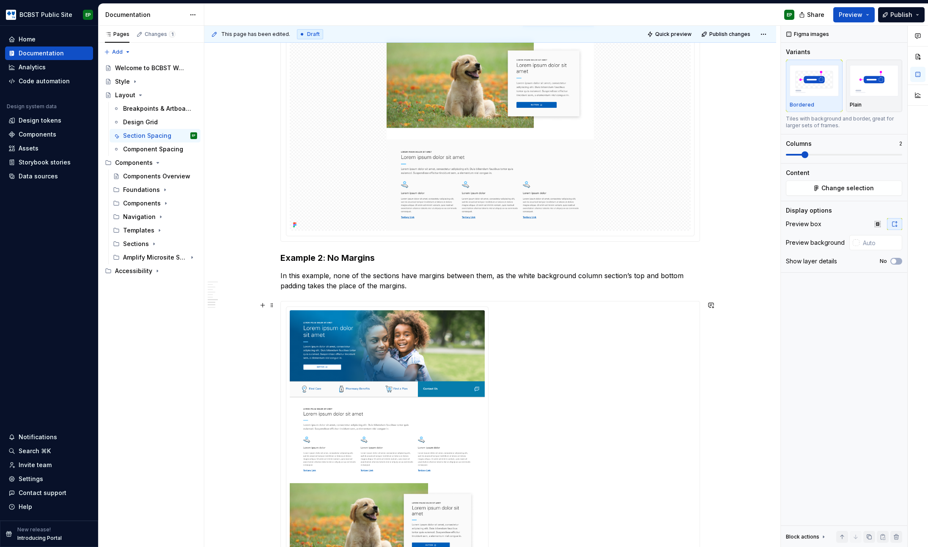
scroll to position [589, 0]
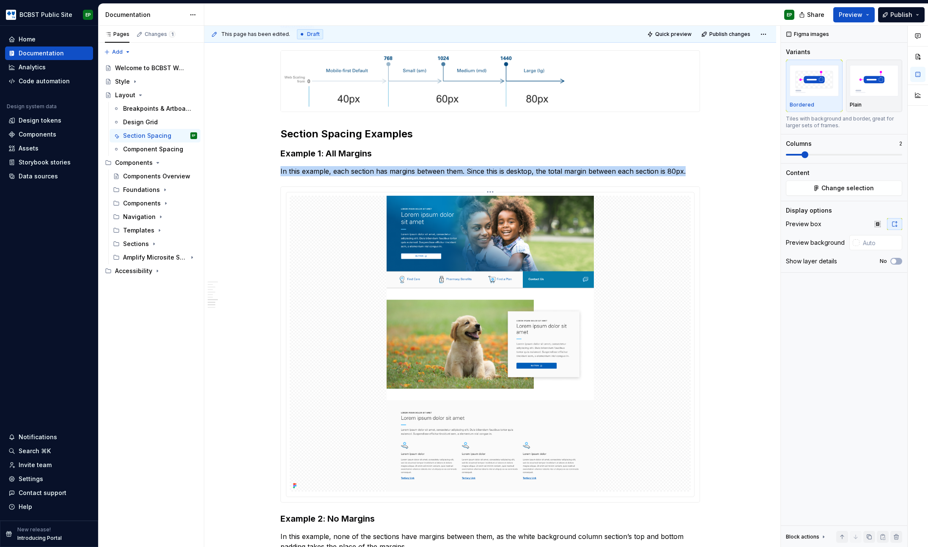
click at [556, 310] on img at bounding box center [490, 344] width 401 height 296
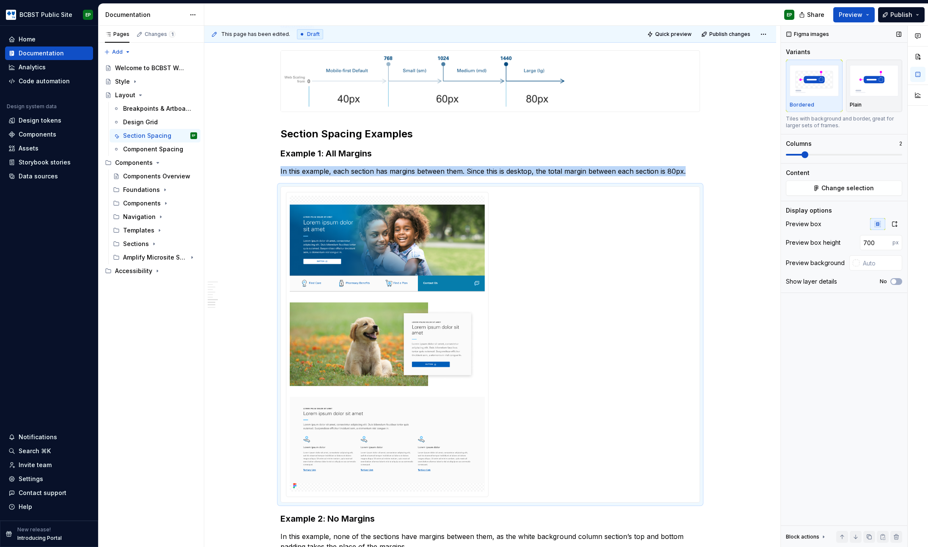
click at [801, 154] on span at bounding box center [804, 154] width 7 height 7
click at [893, 222] on icon "button" at bounding box center [894, 224] width 5 height 5
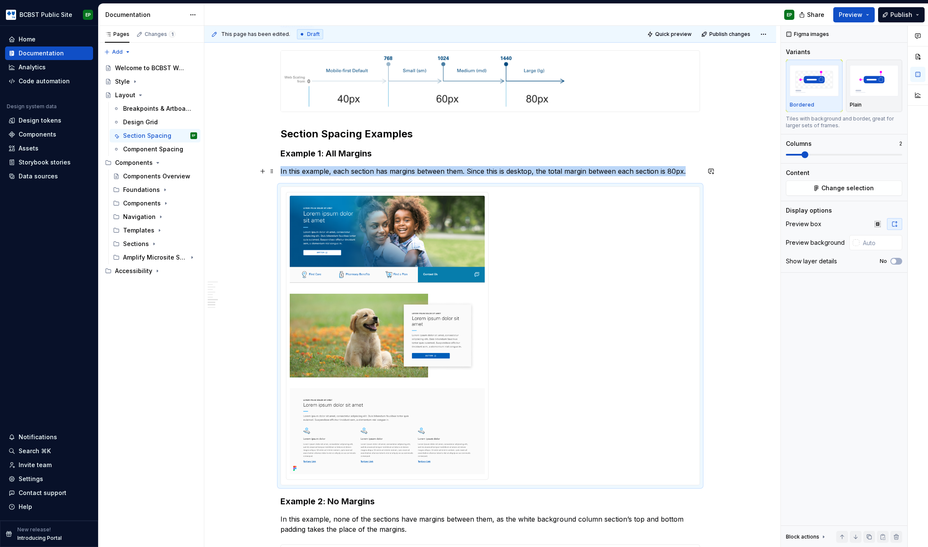
click at [692, 172] on p "In this example, each section has margins between them. Since this is desktop, …" at bounding box center [489, 171] width 419 height 10
click at [428, 261] on img at bounding box center [387, 335] width 195 height 279
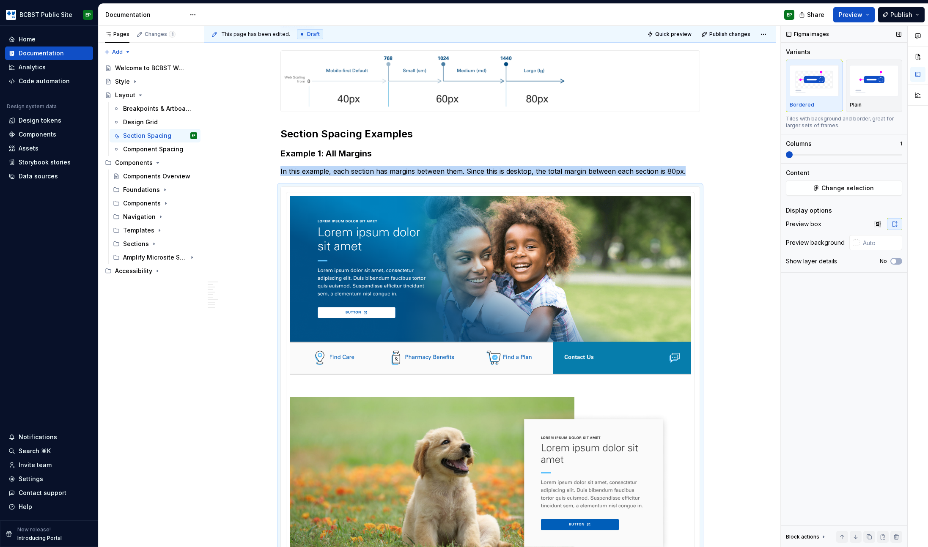
scroll to position [750, 0]
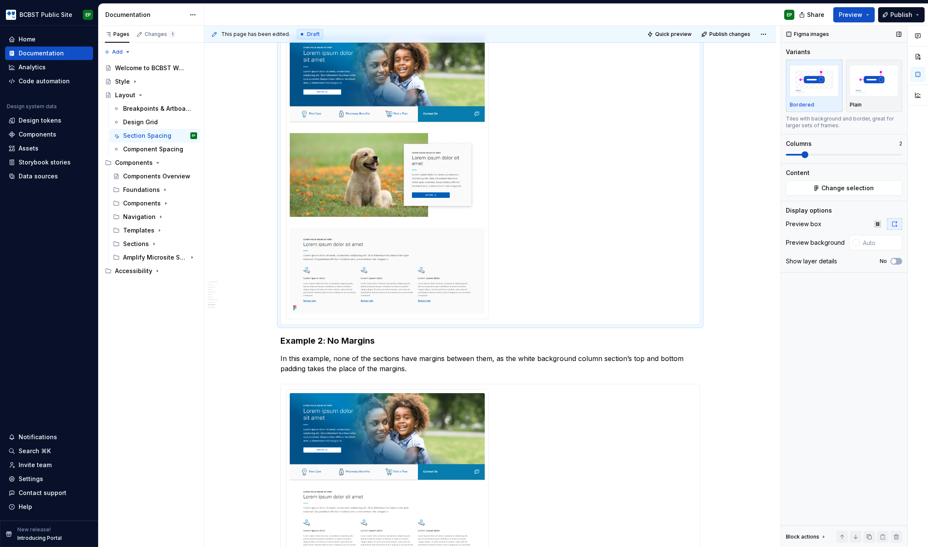
click at [802, 155] on span at bounding box center [804, 154] width 7 height 7
click at [377, 188] on img at bounding box center [387, 174] width 195 height 279
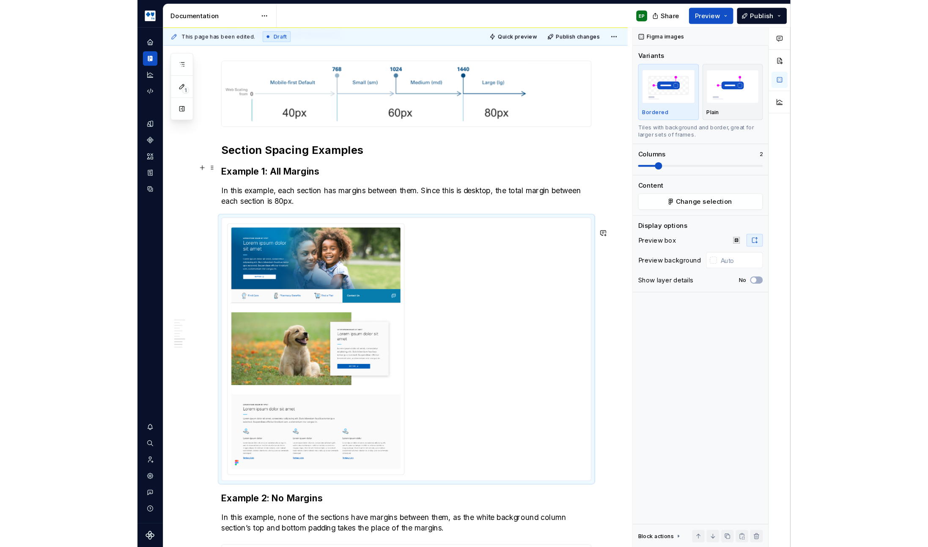
scroll to position [614, 0]
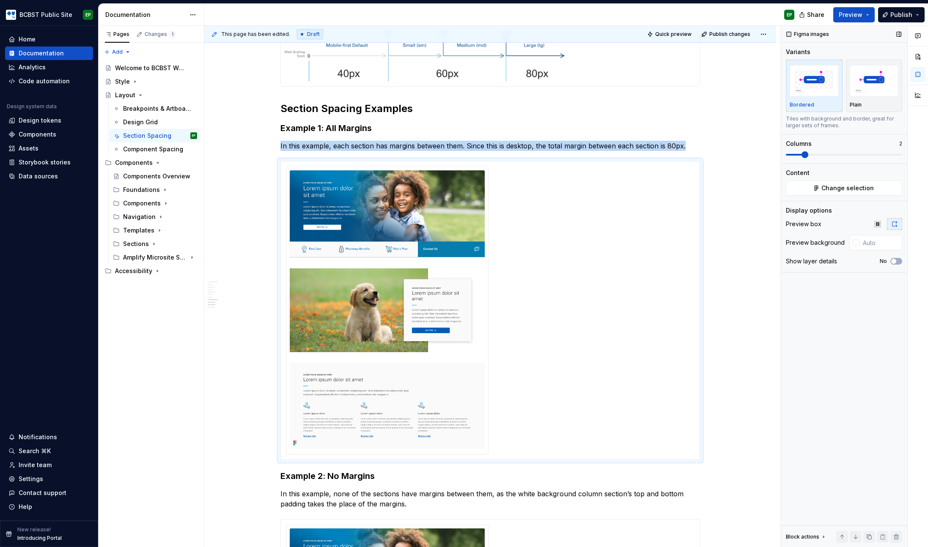
type textarea "*"
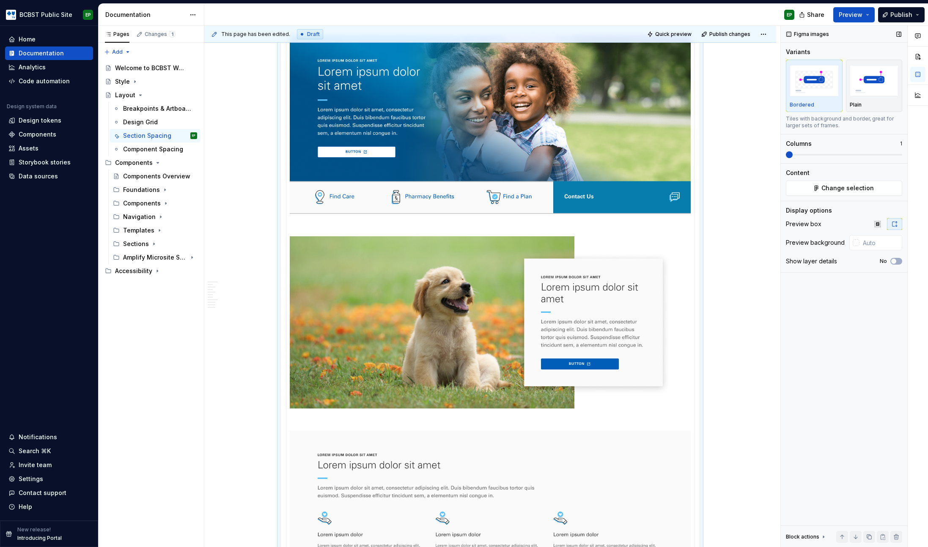
click at [785, 158] on span at bounding box center [788, 154] width 7 height 7
click at [881, 225] on button "button" at bounding box center [877, 224] width 15 height 12
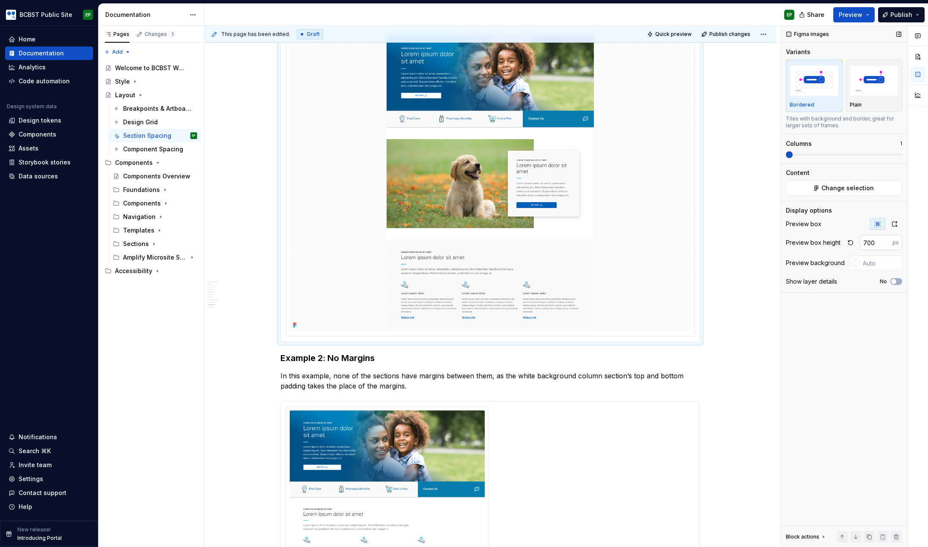
click at [869, 241] on input "700" at bounding box center [875, 242] width 33 height 15
type input "800"
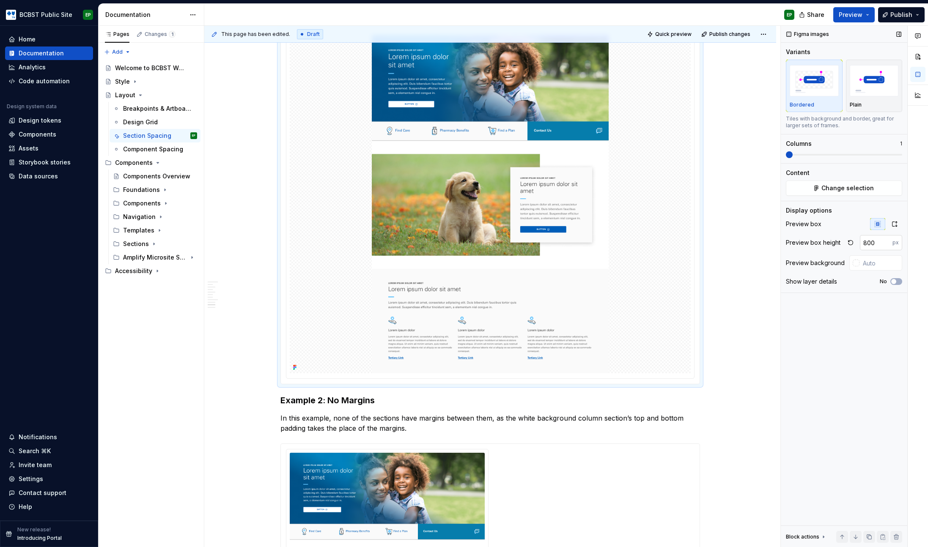
click at [876, 243] on input "800" at bounding box center [875, 242] width 33 height 15
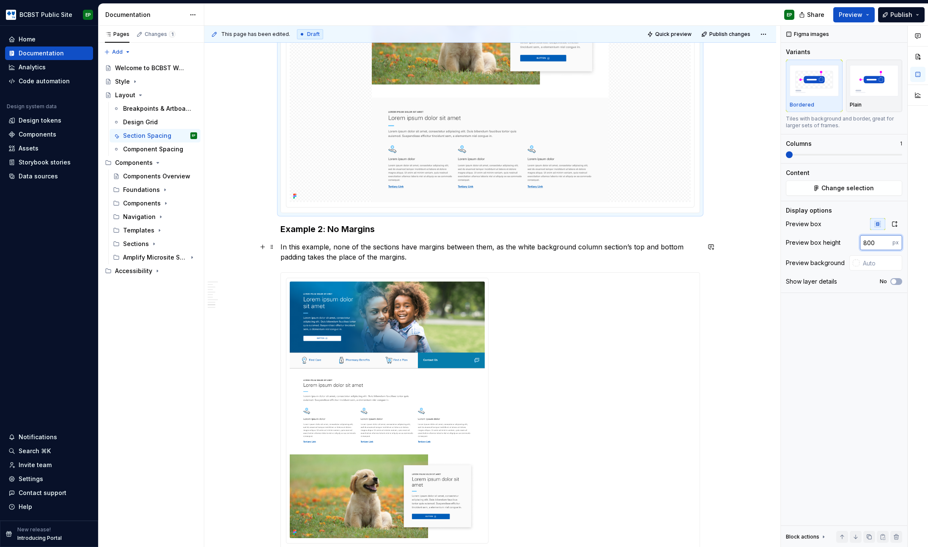
scroll to position [1021, 0]
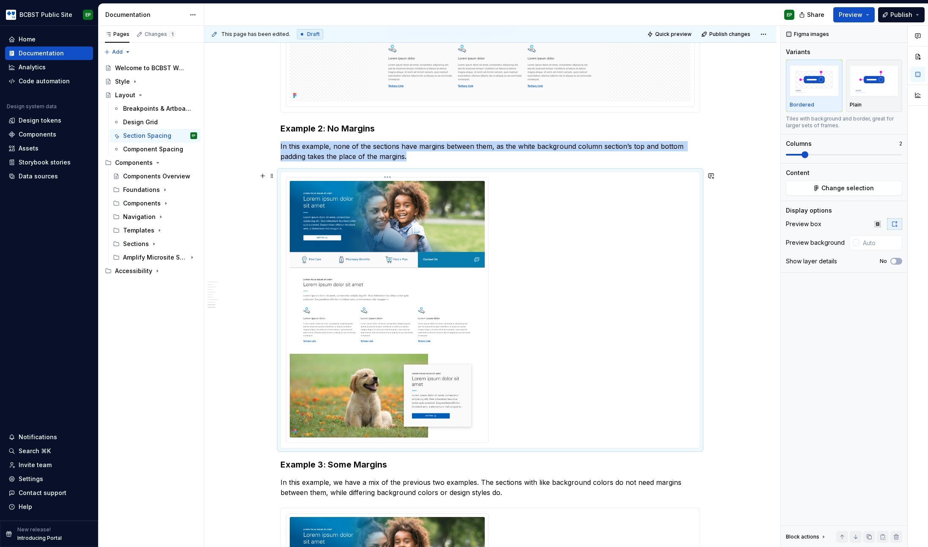
click at [419, 259] on img at bounding box center [387, 309] width 195 height 257
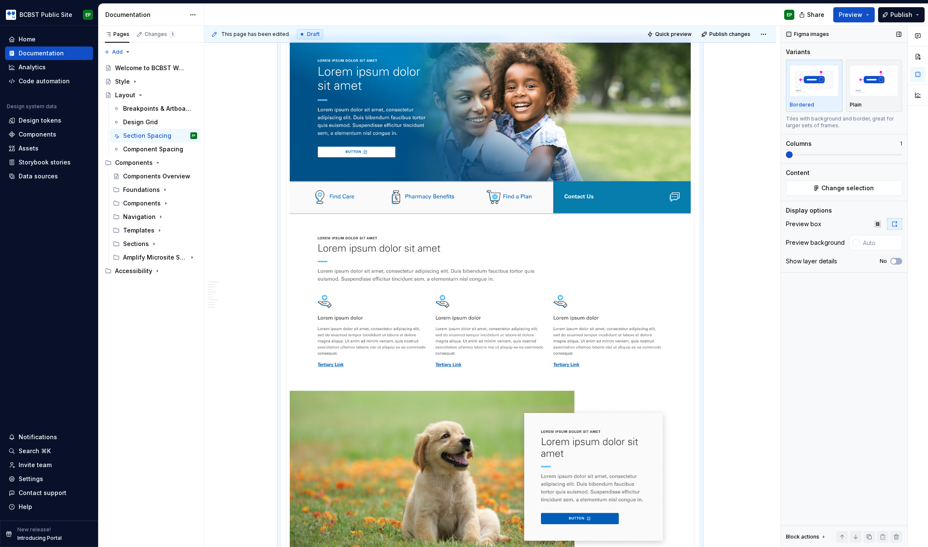
click at [785, 156] on span at bounding box center [788, 154] width 7 height 7
click at [875, 222] on icon "button" at bounding box center [877, 224] width 7 height 7
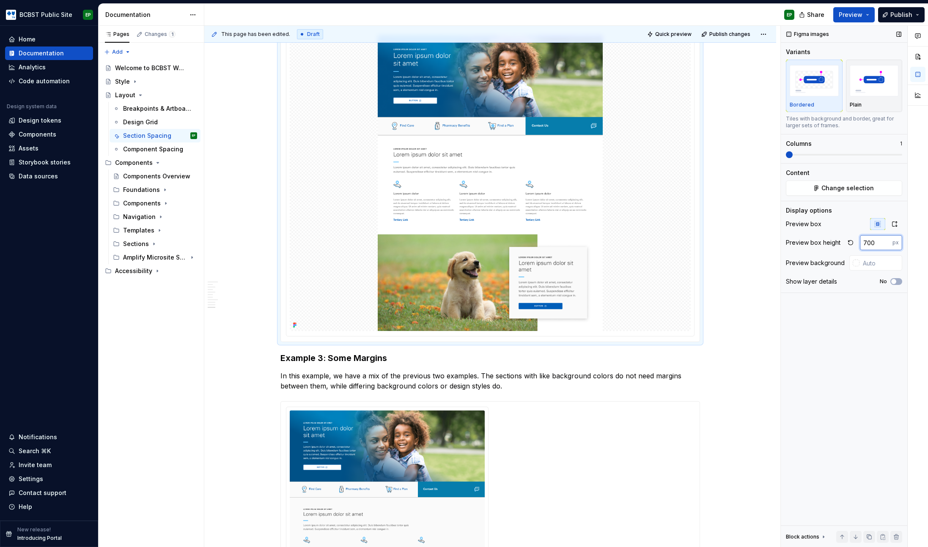
click at [871, 245] on input "700" at bounding box center [875, 242] width 33 height 15
paste input "8"
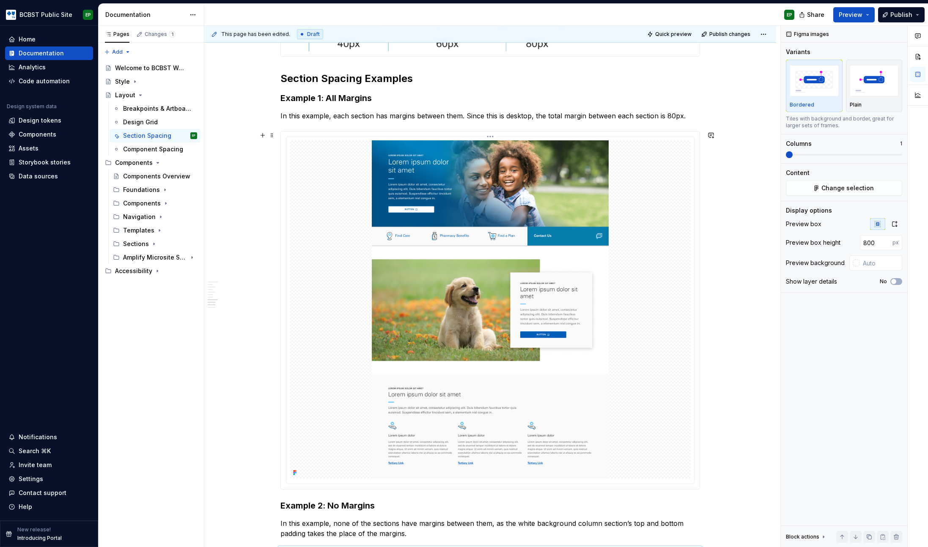
scroll to position [643, 0]
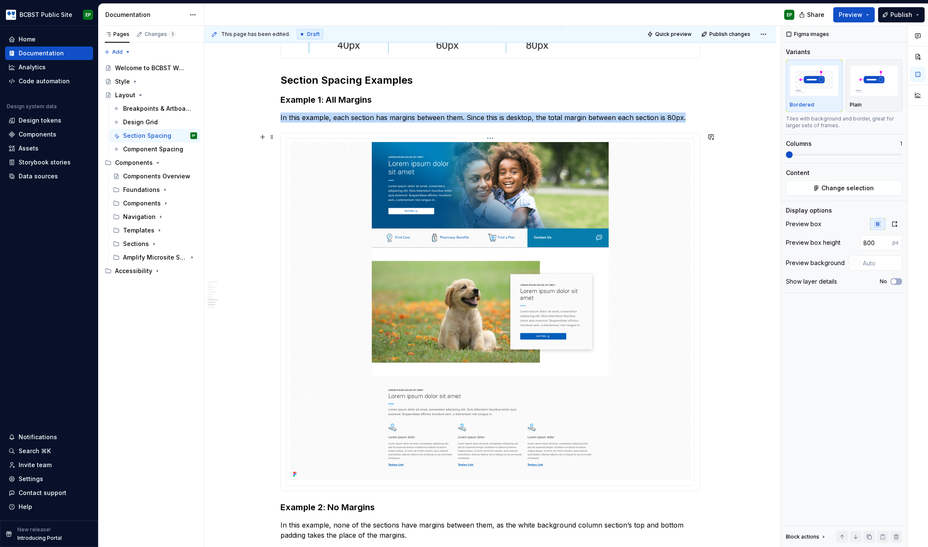
click at [491, 240] on img at bounding box center [490, 311] width 401 height 338
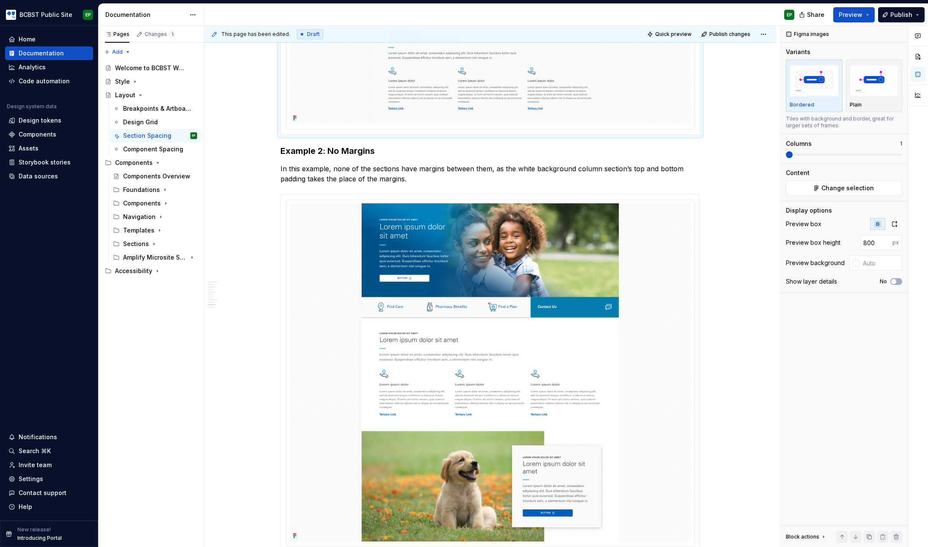
scroll to position [1029, 0]
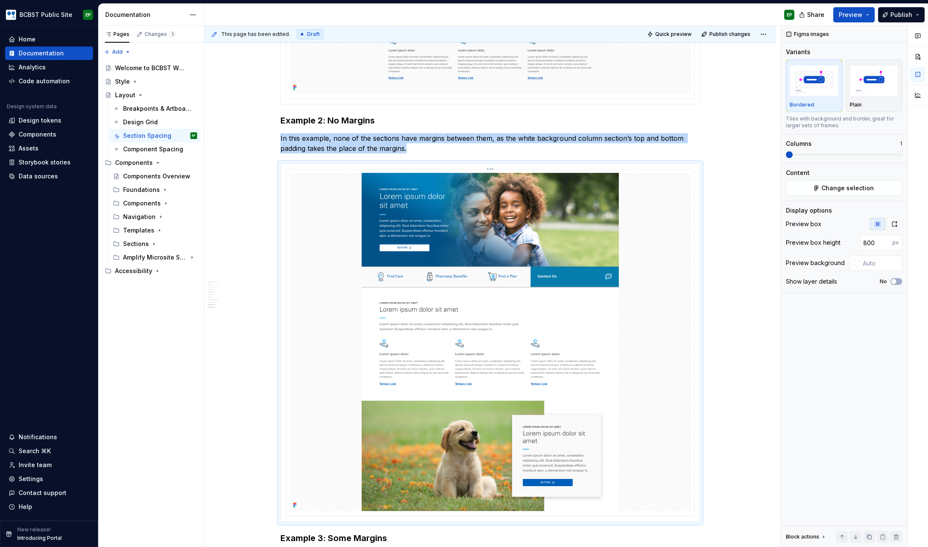
click at [491, 240] on img at bounding box center [490, 342] width 401 height 338
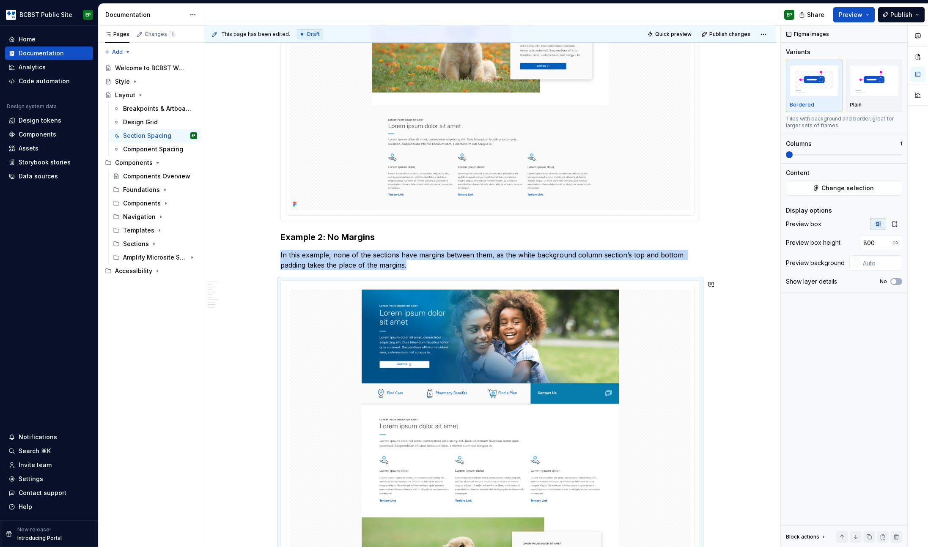
scroll to position [906, 0]
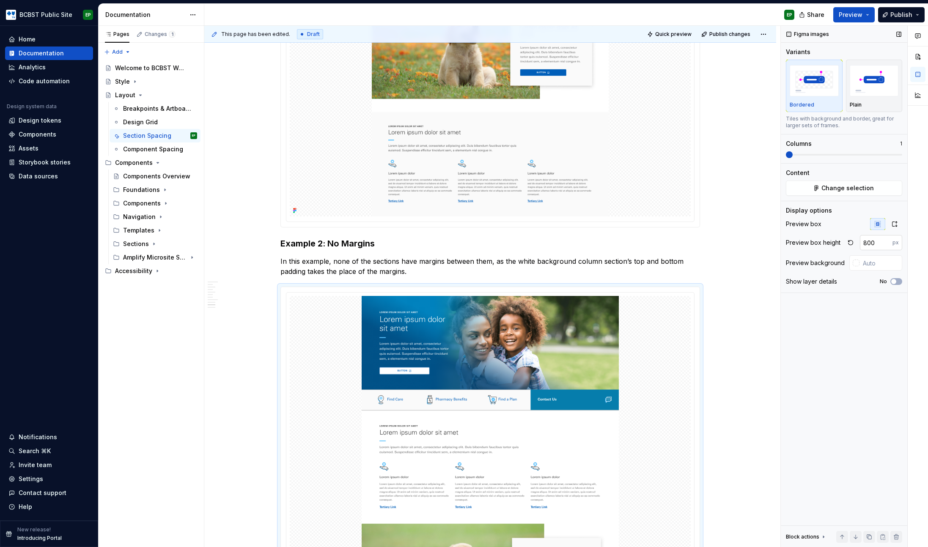
click at [866, 242] on input "800" at bounding box center [875, 242] width 33 height 15
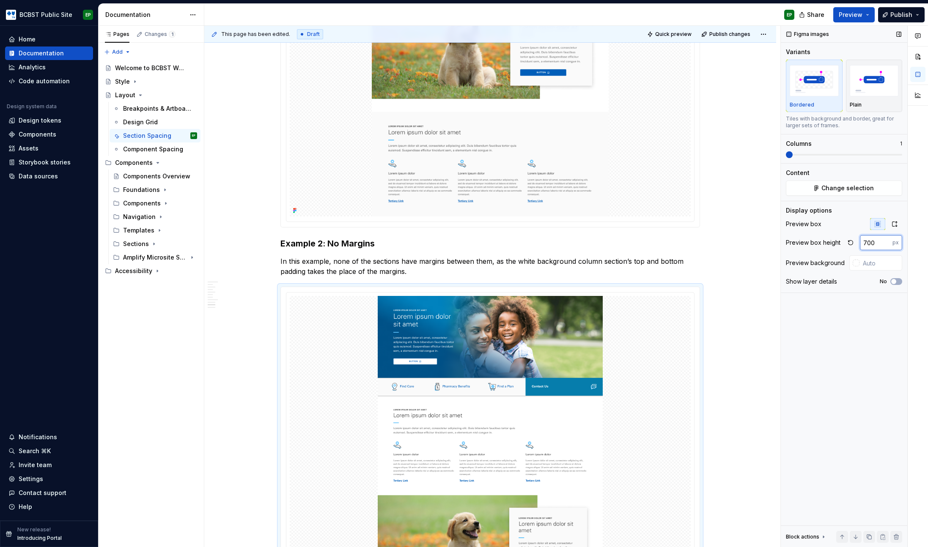
click at [870, 243] on input "700" at bounding box center [875, 242] width 33 height 15
type input "750"
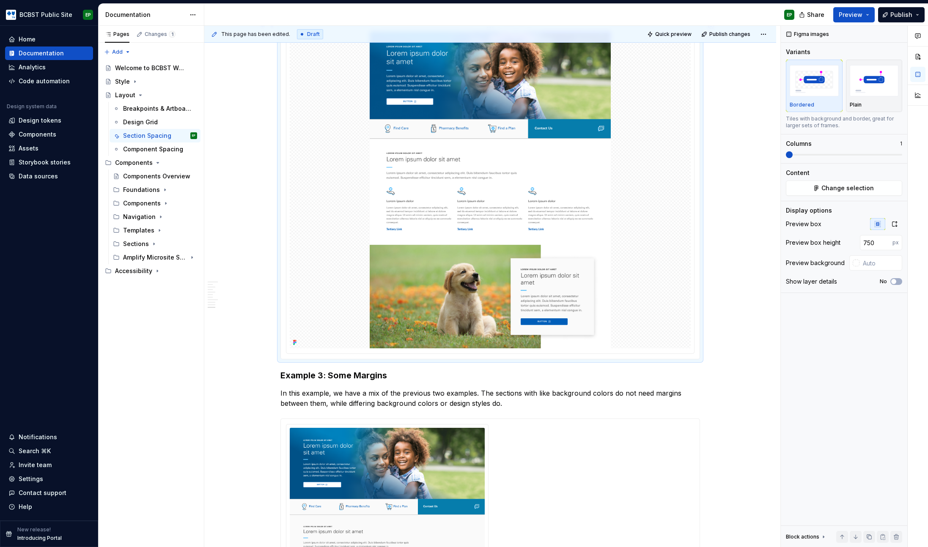
scroll to position [1032, 0]
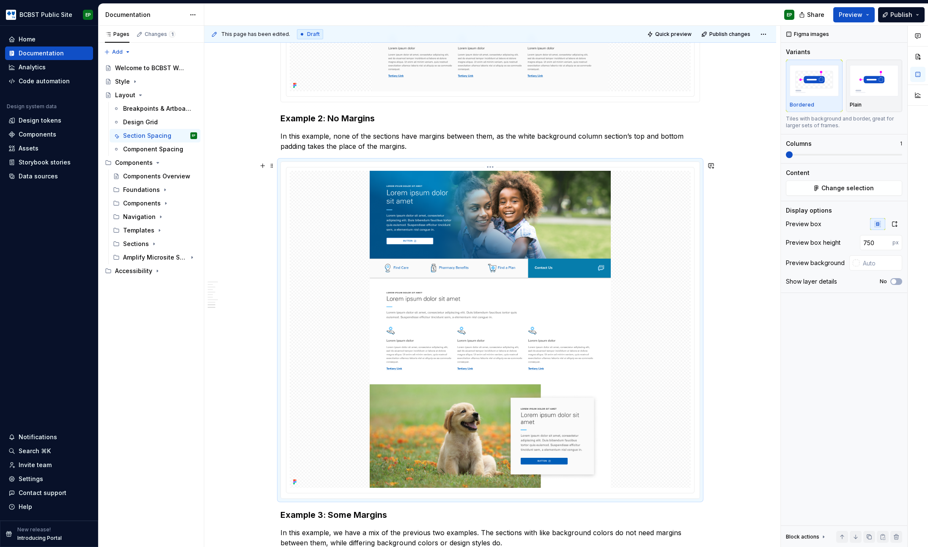
click at [573, 206] on img at bounding box center [490, 329] width 401 height 317
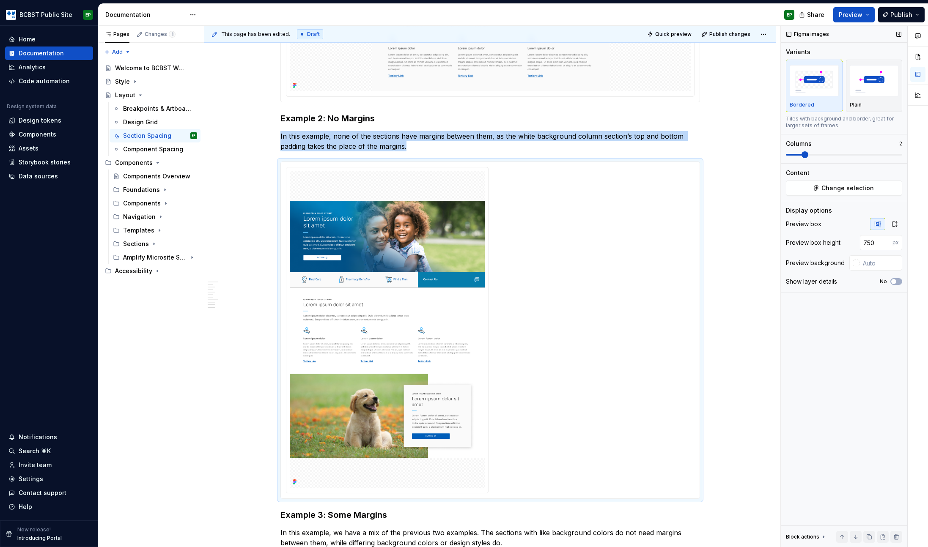
click at [801, 154] on span at bounding box center [804, 154] width 7 height 7
click at [898, 224] on button "button" at bounding box center [894, 224] width 15 height 12
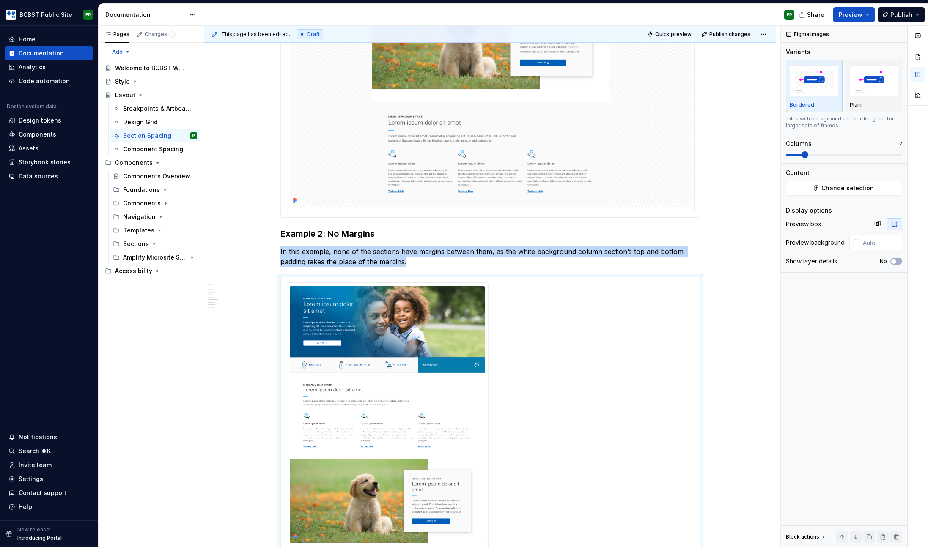
scroll to position [638, 0]
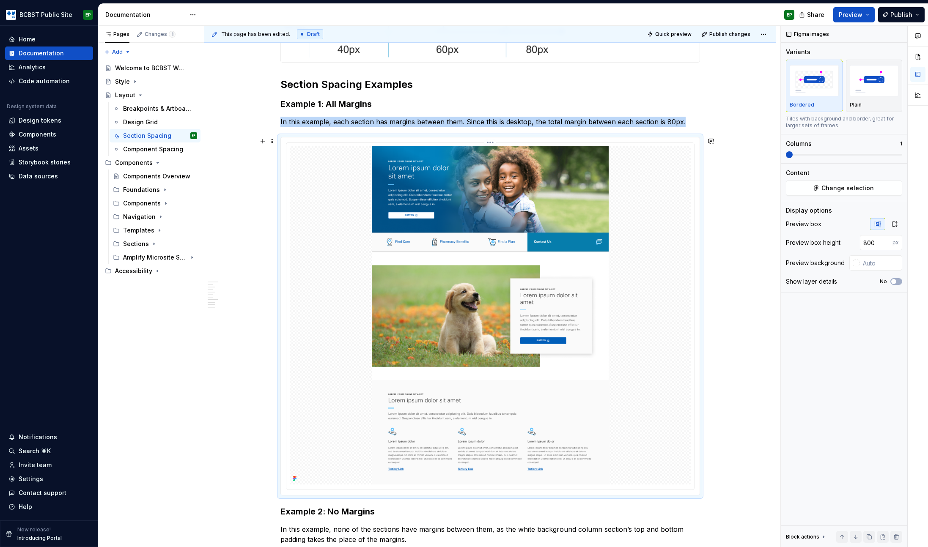
click at [526, 198] on img at bounding box center [490, 315] width 401 height 338
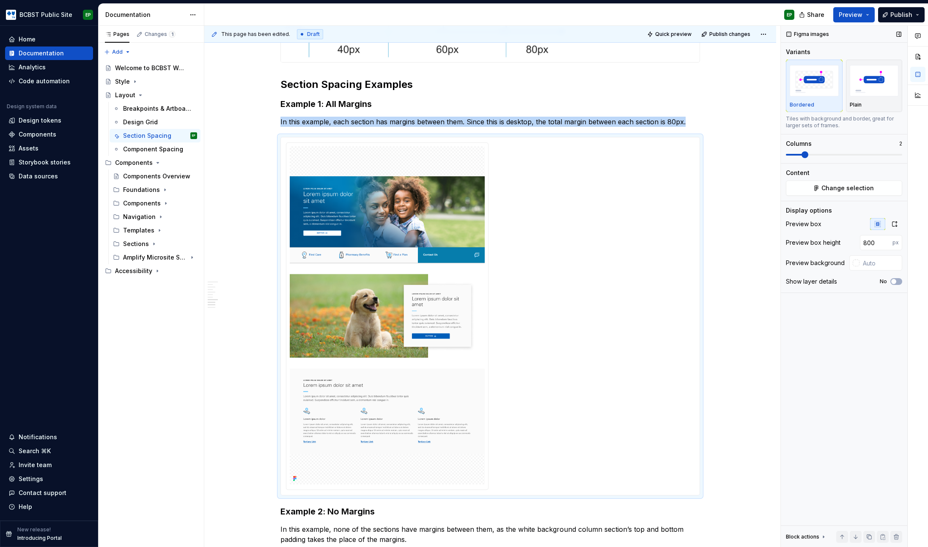
click at [801, 154] on span at bounding box center [804, 154] width 7 height 7
click at [893, 223] on icon "button" at bounding box center [894, 224] width 7 height 7
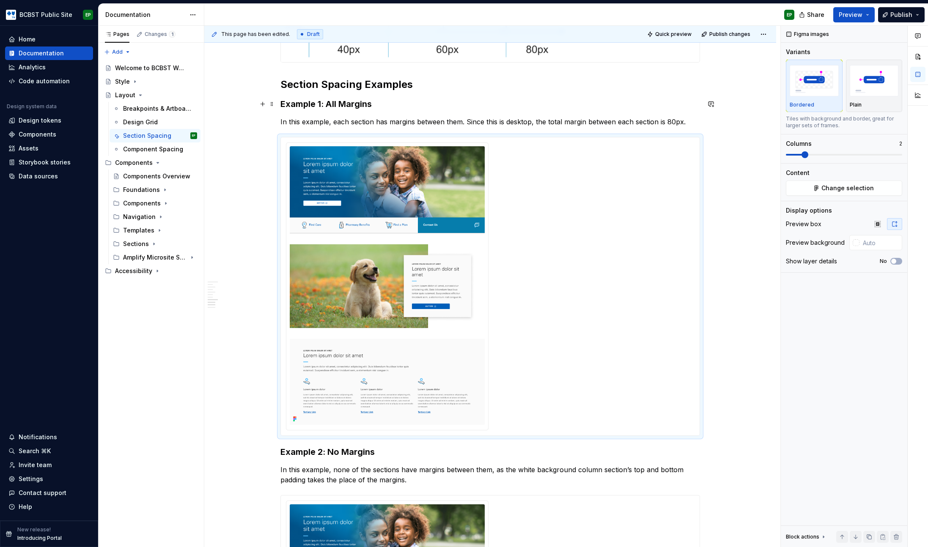
click at [448, 101] on h3 "Example 1: All Margins" at bounding box center [489, 104] width 419 height 12
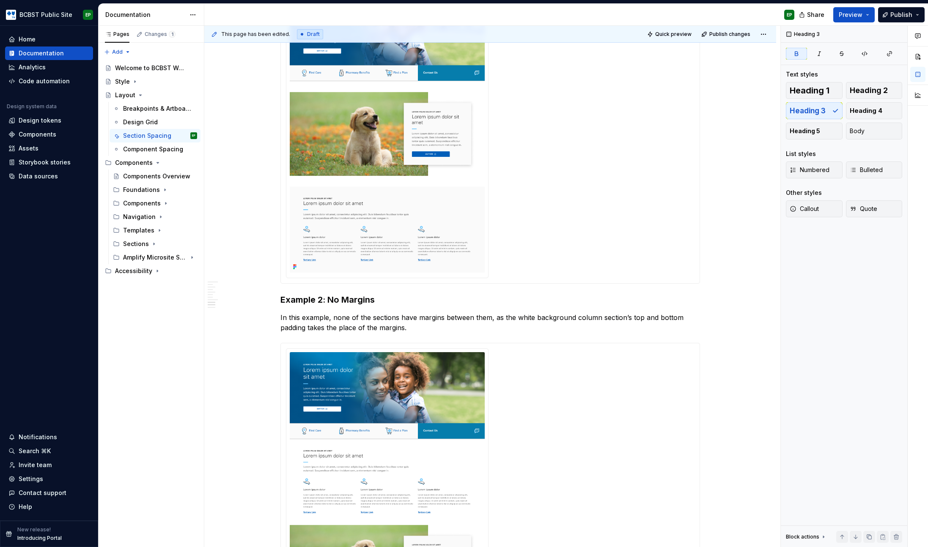
scroll to position [714, 0]
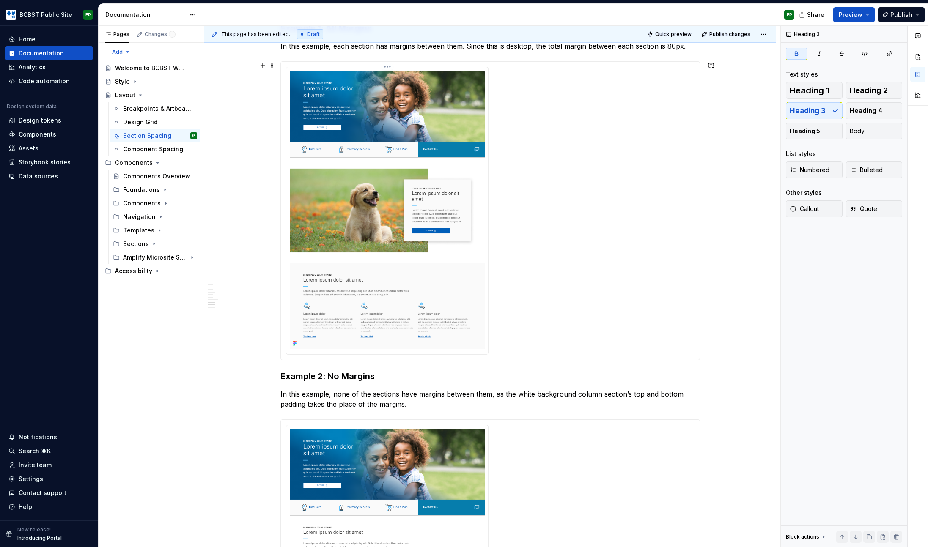
click at [423, 238] on img at bounding box center [387, 210] width 195 height 279
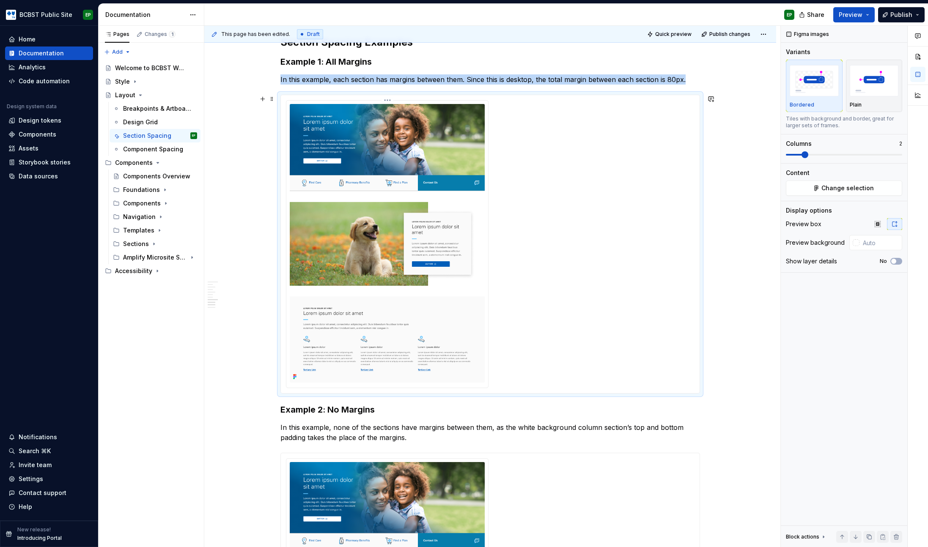
scroll to position [645, 0]
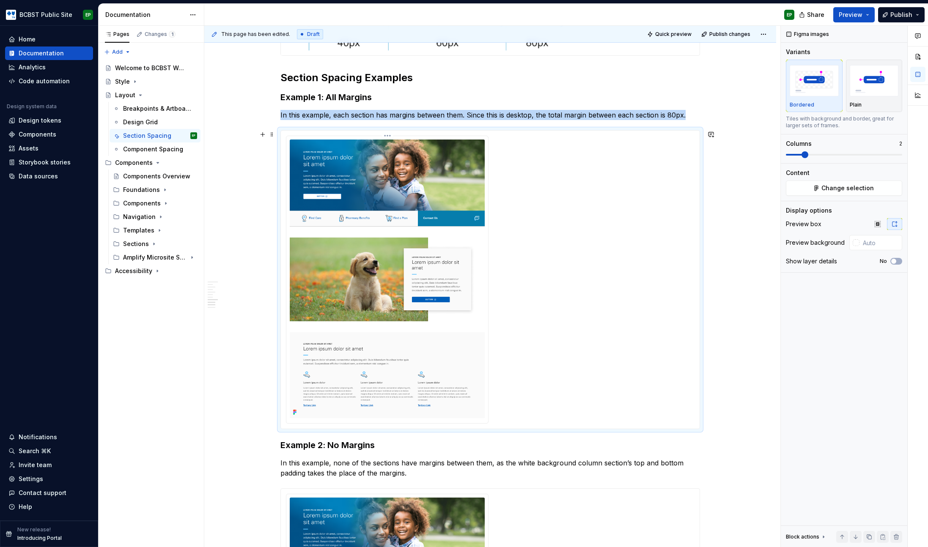
click at [428, 271] on img at bounding box center [387, 279] width 195 height 279
click at [387, 137] on html "BCBST Public Site EP Home Documentation Analytics Code automation Design system…" at bounding box center [464, 273] width 928 height 547
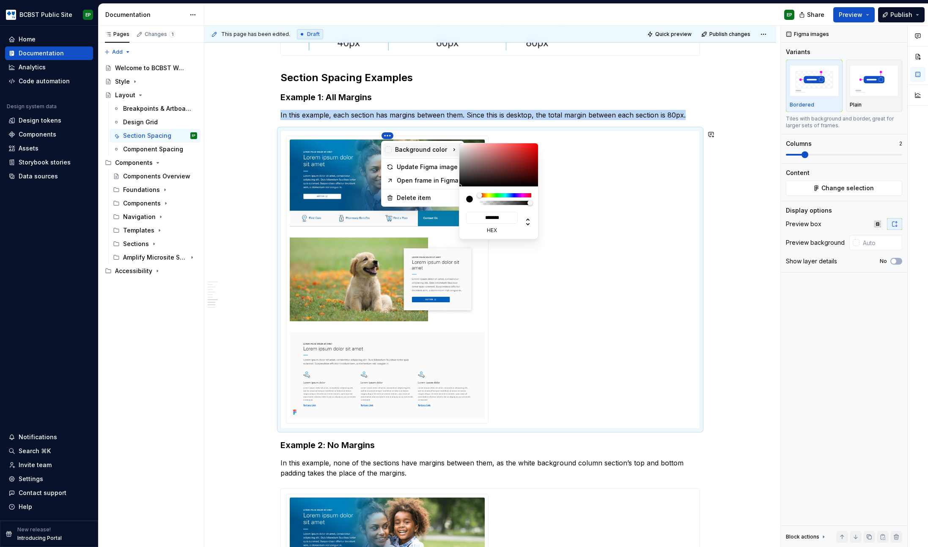
click at [666, 176] on html "BCBST Public Site EP Home Documentation Analytics Code automation Design system…" at bounding box center [464, 273] width 928 height 547
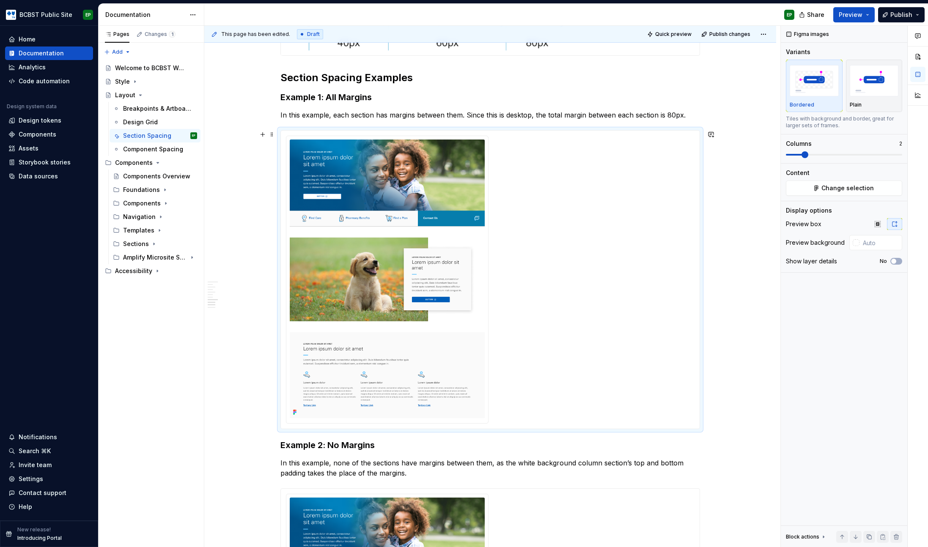
click at [635, 172] on div at bounding box center [490, 280] width 408 height 288
click at [486, 102] on h3 "Example 1: All Margins" at bounding box center [489, 97] width 419 height 12
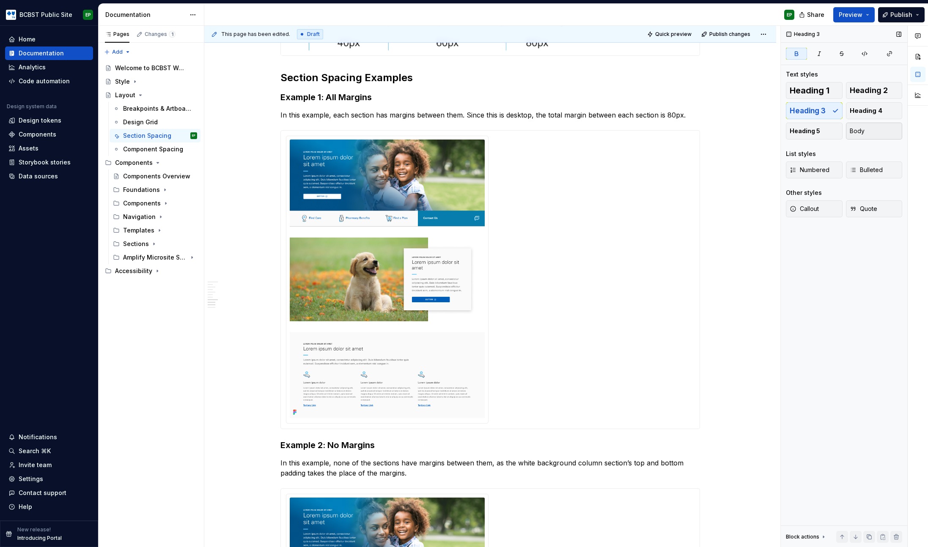
type textarea "*"
